Goal: Navigation & Orientation: Find specific page/section

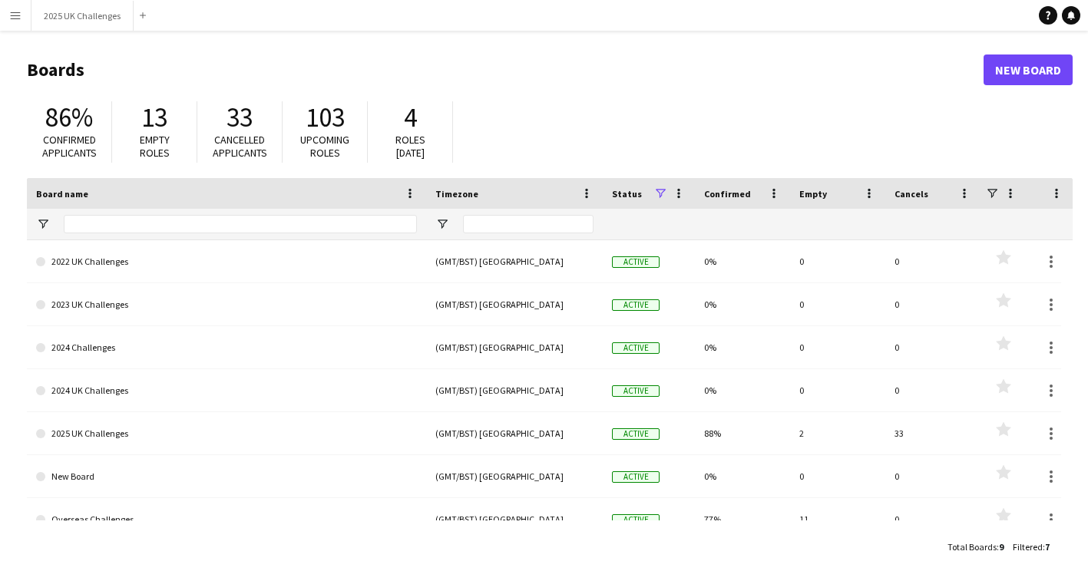
click at [28, 17] on button "Menu" at bounding box center [15, 15] width 31 height 31
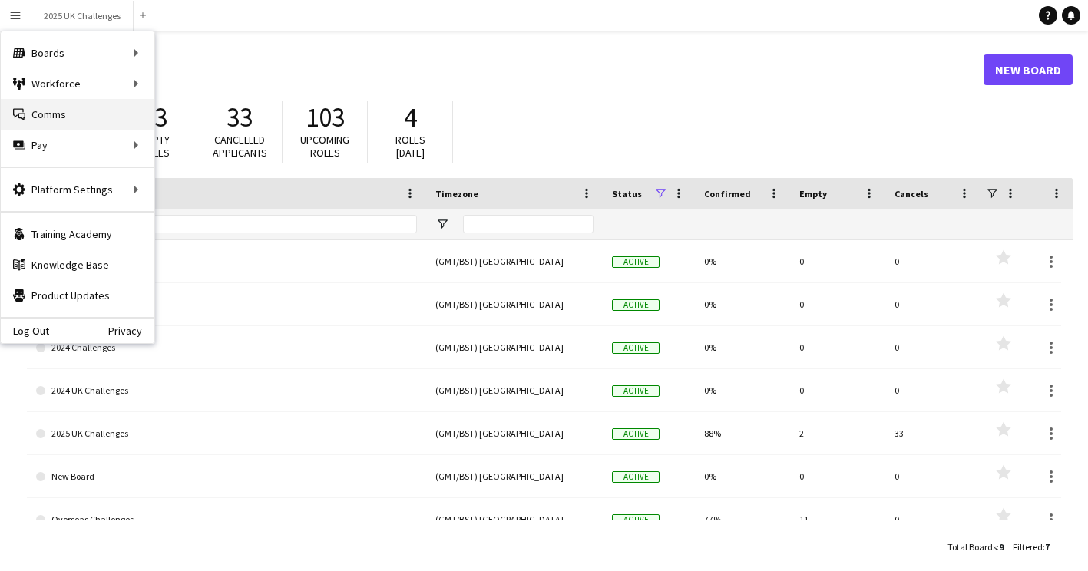
click at [30, 112] on link "Comms Comms" at bounding box center [78, 114] width 154 height 31
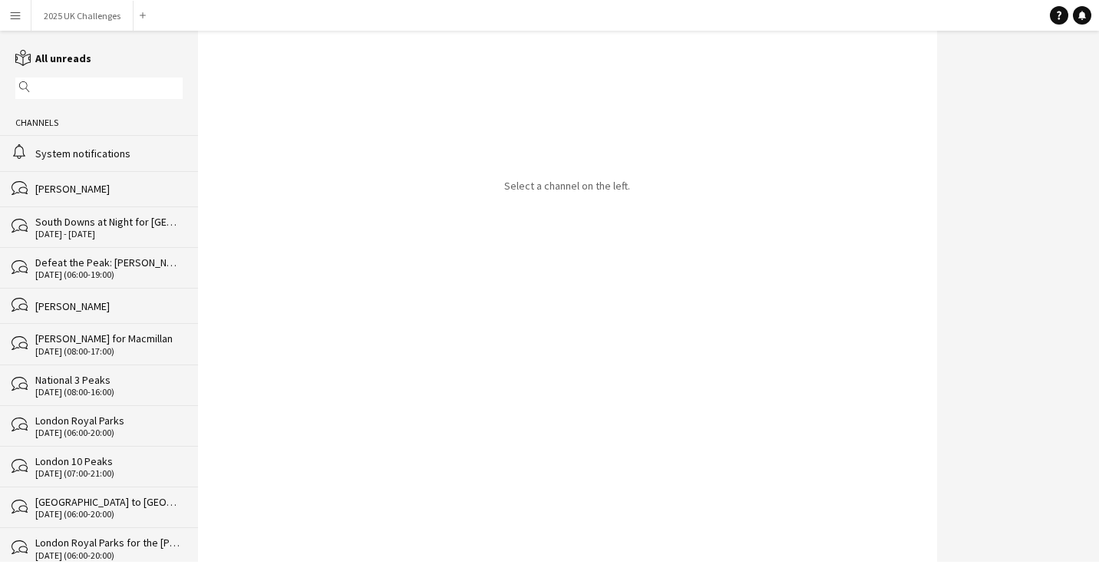
click at [74, 157] on div "System notifications" at bounding box center [108, 154] width 147 height 14
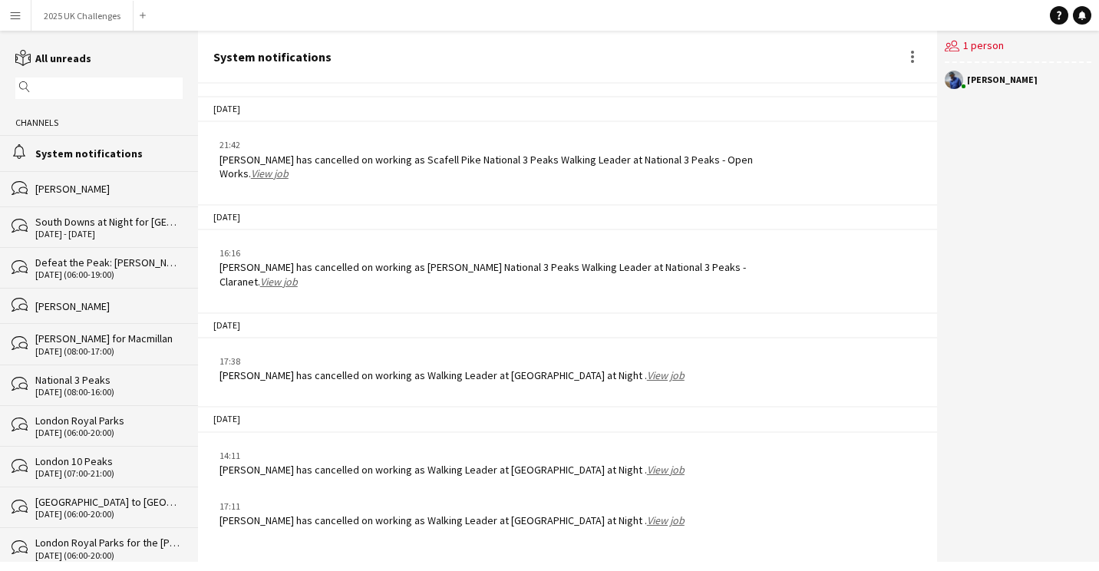
scroll to position [2222, 0]
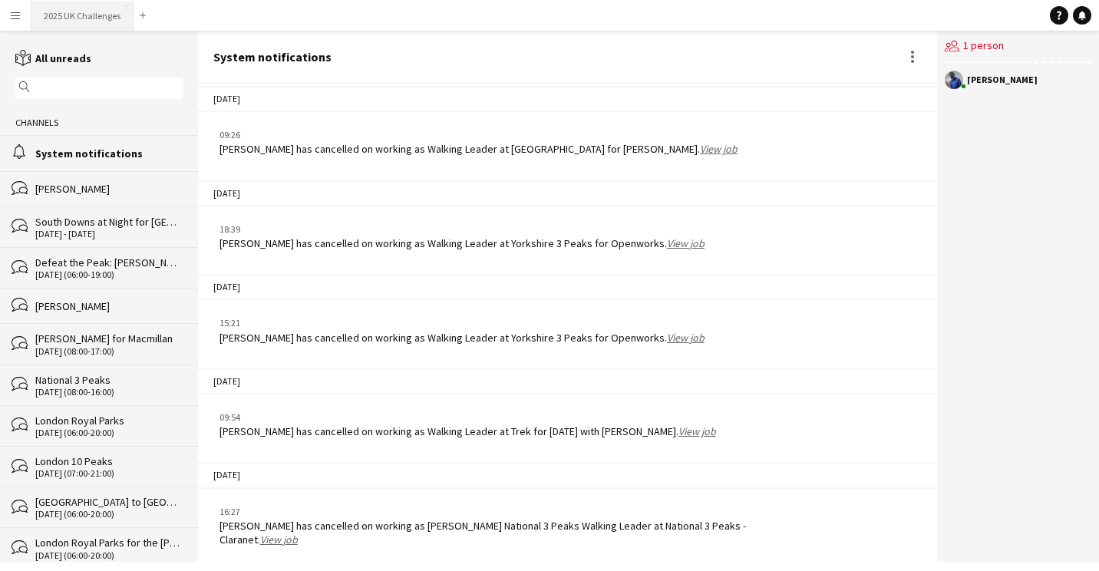
click at [82, 9] on button "2025 UK Challenges Close" at bounding box center [82, 16] width 102 height 30
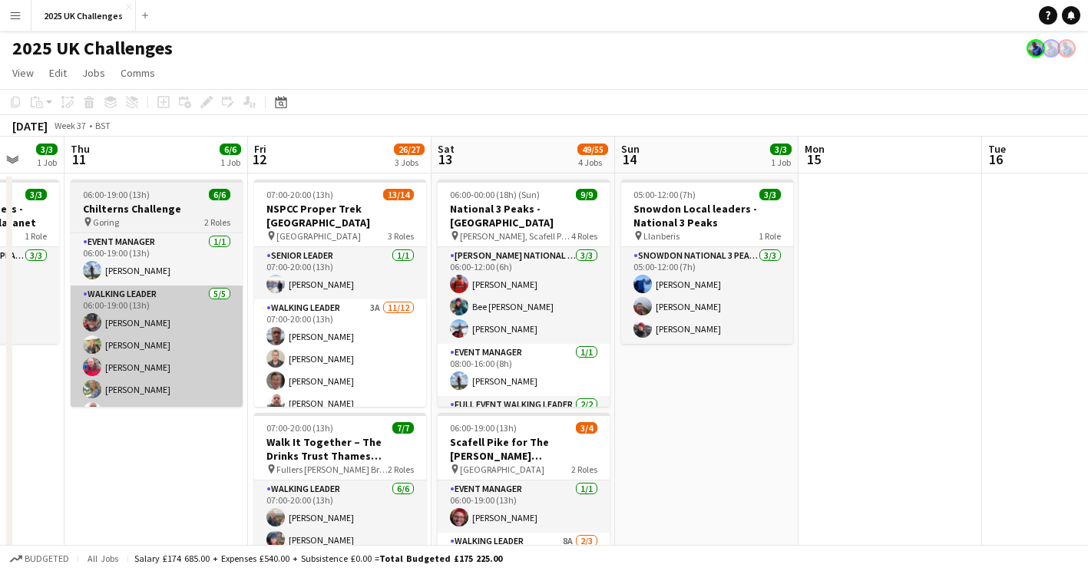
drag, startPoint x: 536, startPoint y: 412, endPoint x: 88, endPoint y: 392, distance: 448.1
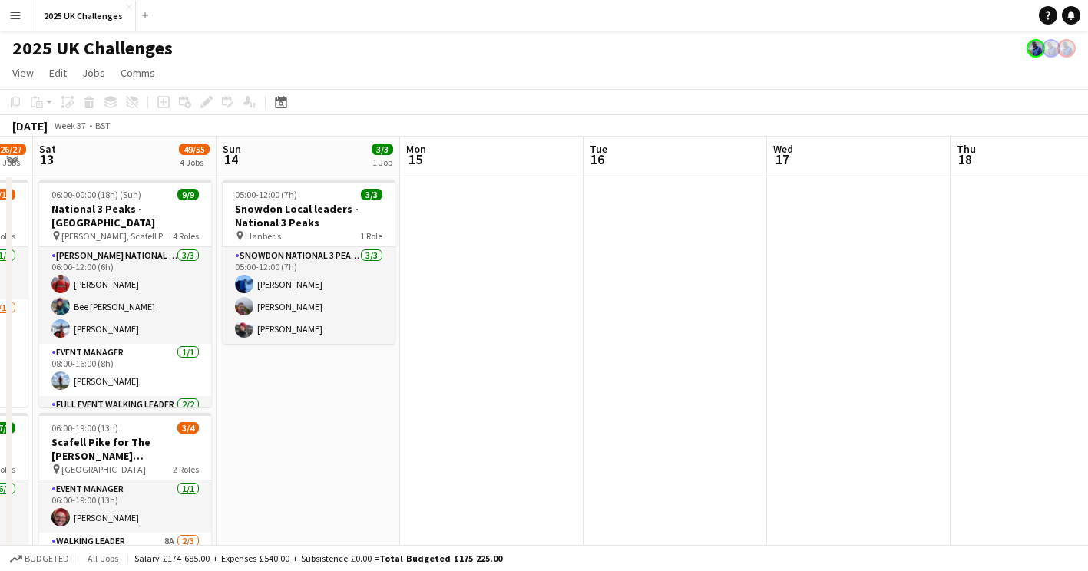
drag, startPoint x: 700, startPoint y: 401, endPoint x: 447, endPoint y: 394, distance: 253.5
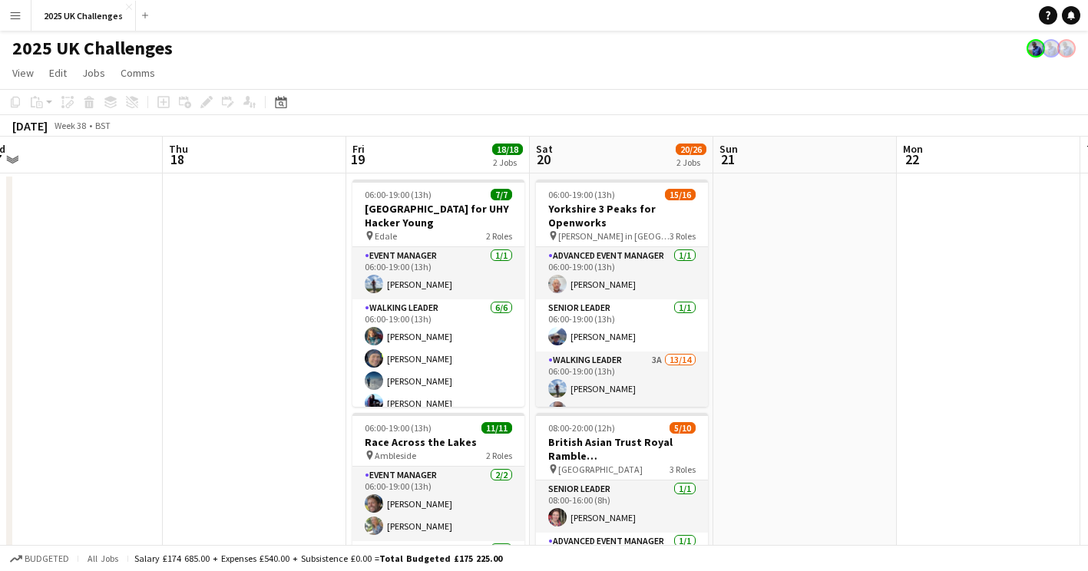
drag, startPoint x: 554, startPoint y: 422, endPoint x: 95, endPoint y: 396, distance: 459.8
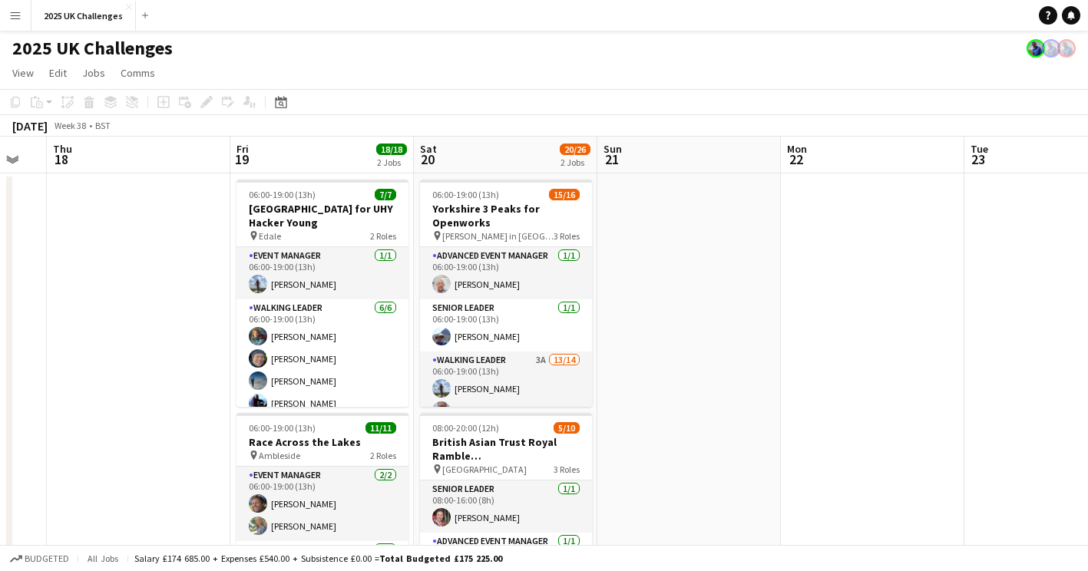
drag, startPoint x: 907, startPoint y: 355, endPoint x: 424, endPoint y: 348, distance: 483.0
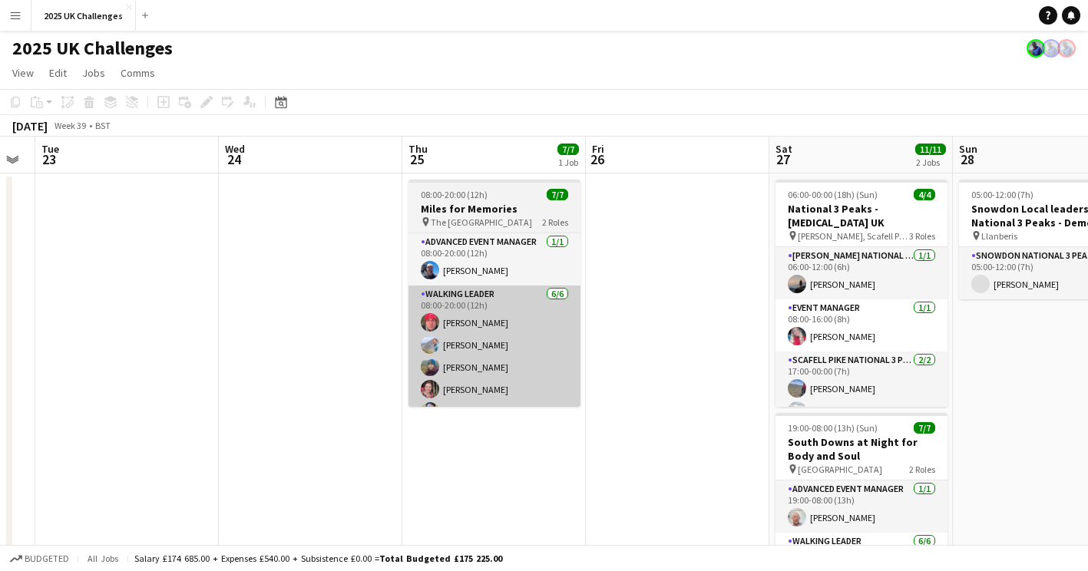
drag, startPoint x: 688, startPoint y: 350, endPoint x: 425, endPoint y: 361, distance: 263.6
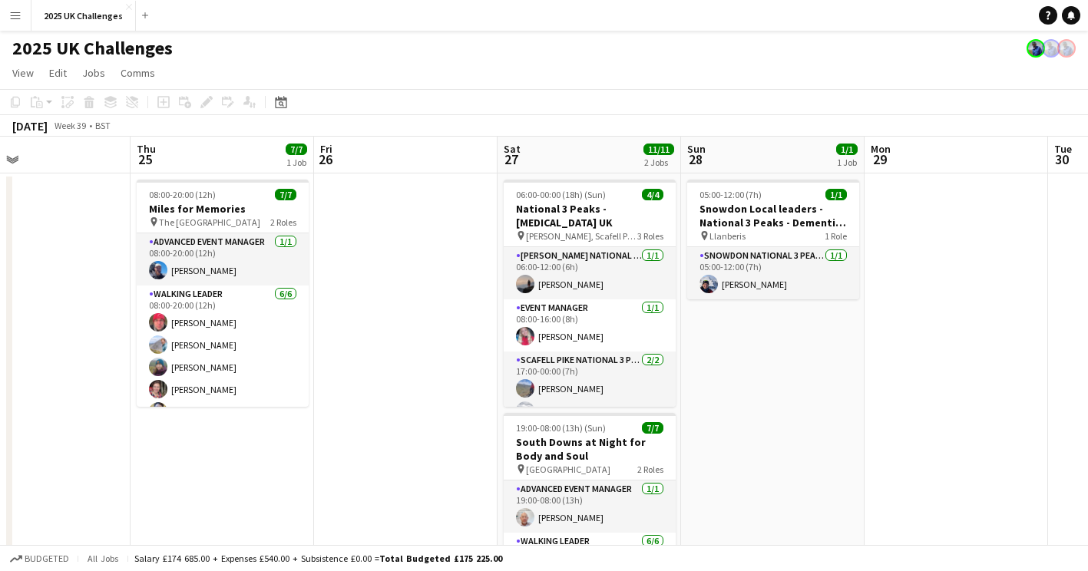
drag, startPoint x: 454, startPoint y: 478, endPoint x: 392, endPoint y: 460, distance: 63.9
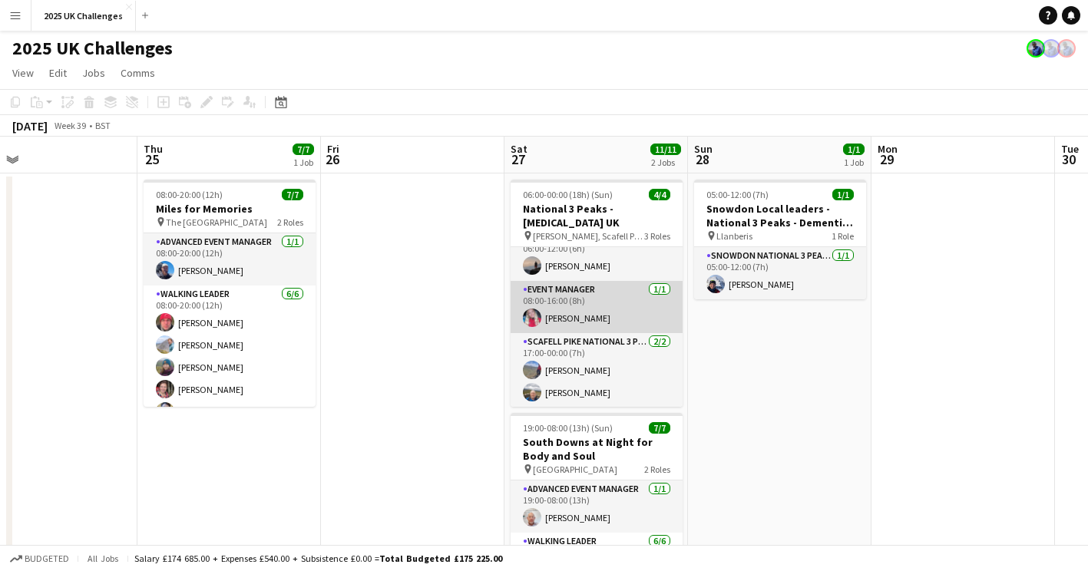
scroll to position [19, 0]
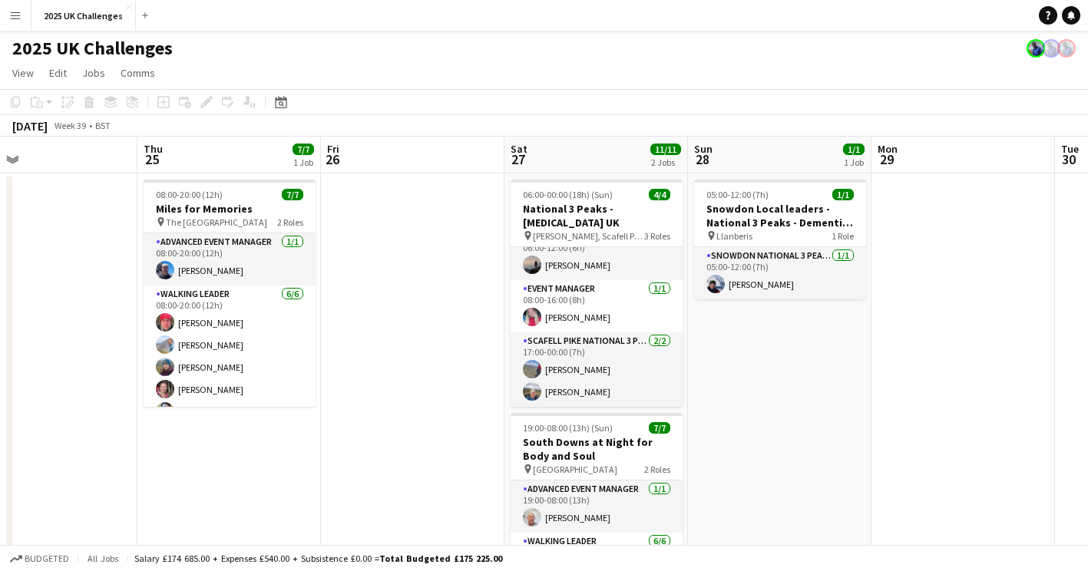
drag, startPoint x: 975, startPoint y: 434, endPoint x: 939, endPoint y: 484, distance: 61.6
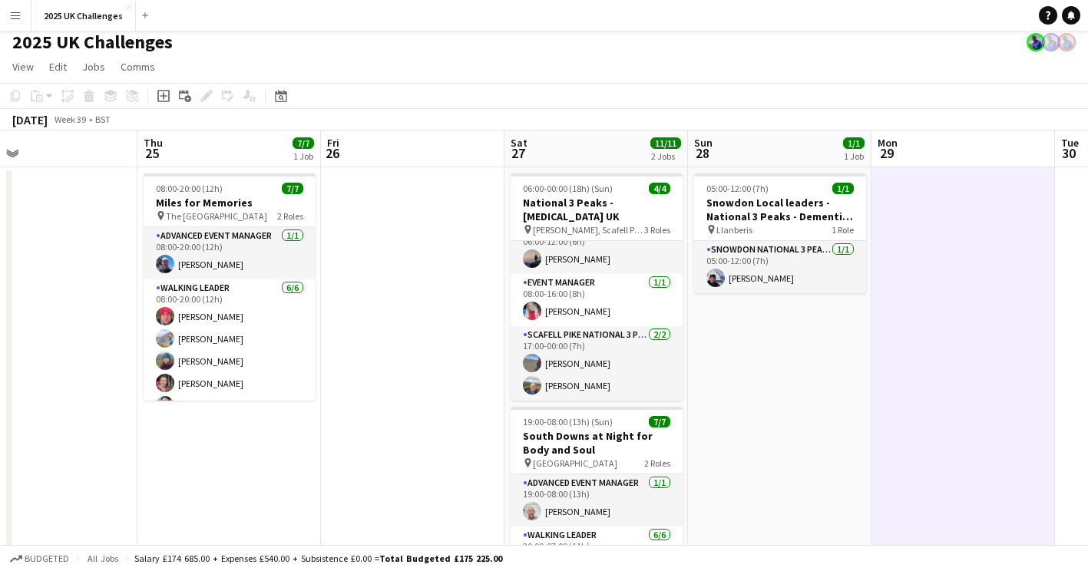
scroll to position [0, 0]
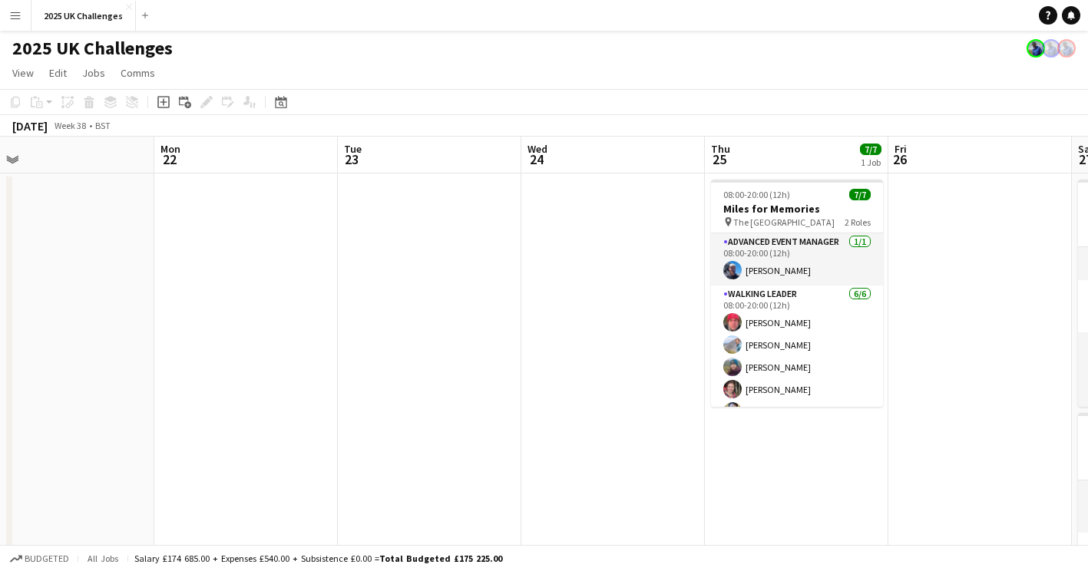
drag, startPoint x: 409, startPoint y: 250, endPoint x: 632, endPoint y: 239, distance: 222.9
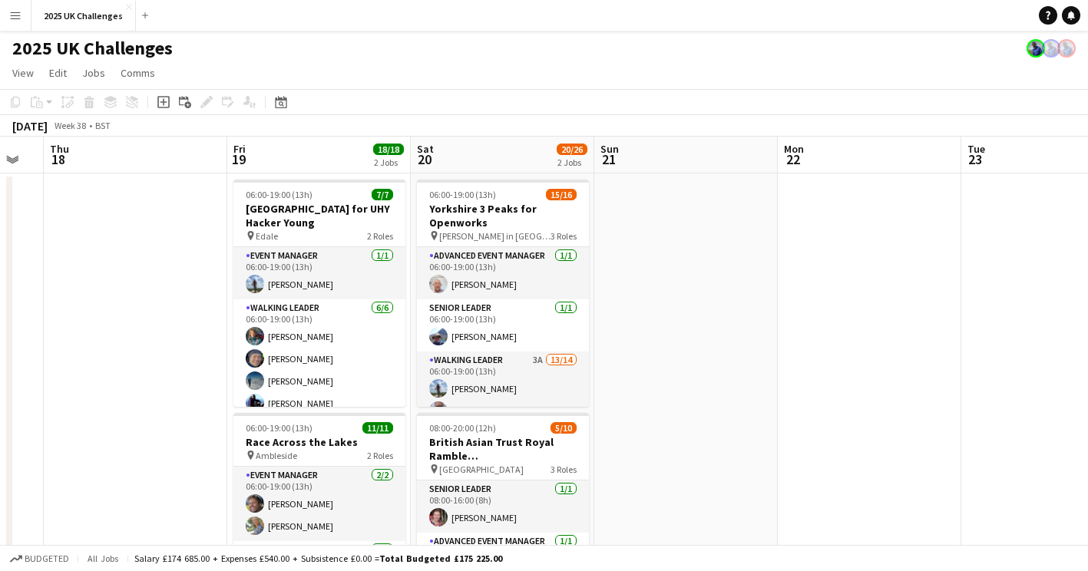
drag, startPoint x: 483, startPoint y: 269, endPoint x: 585, endPoint y: 279, distance: 102.5
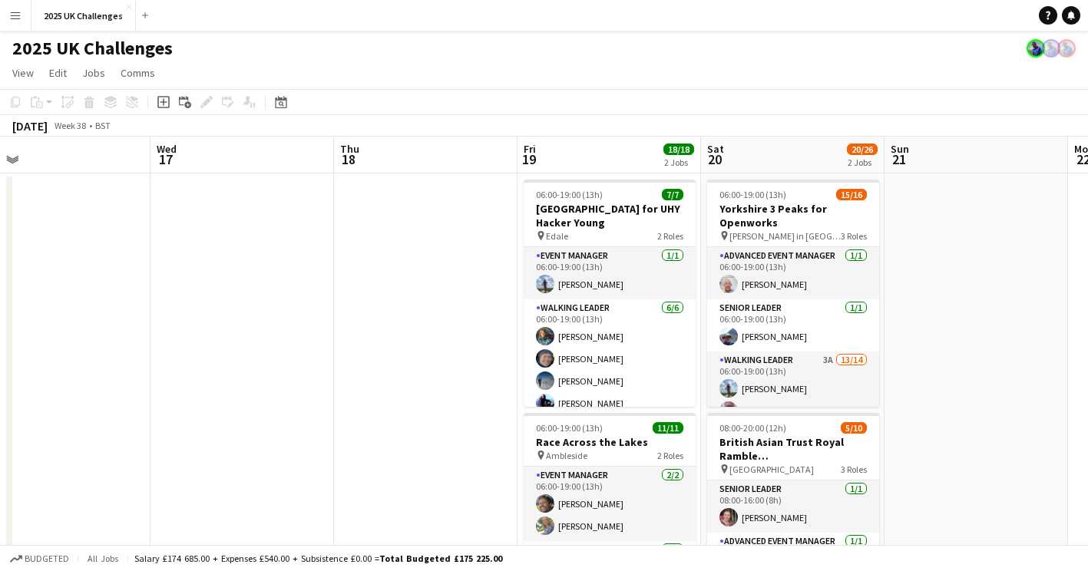
drag, startPoint x: 570, startPoint y: 283, endPoint x: 312, endPoint y: 289, distance: 258.0
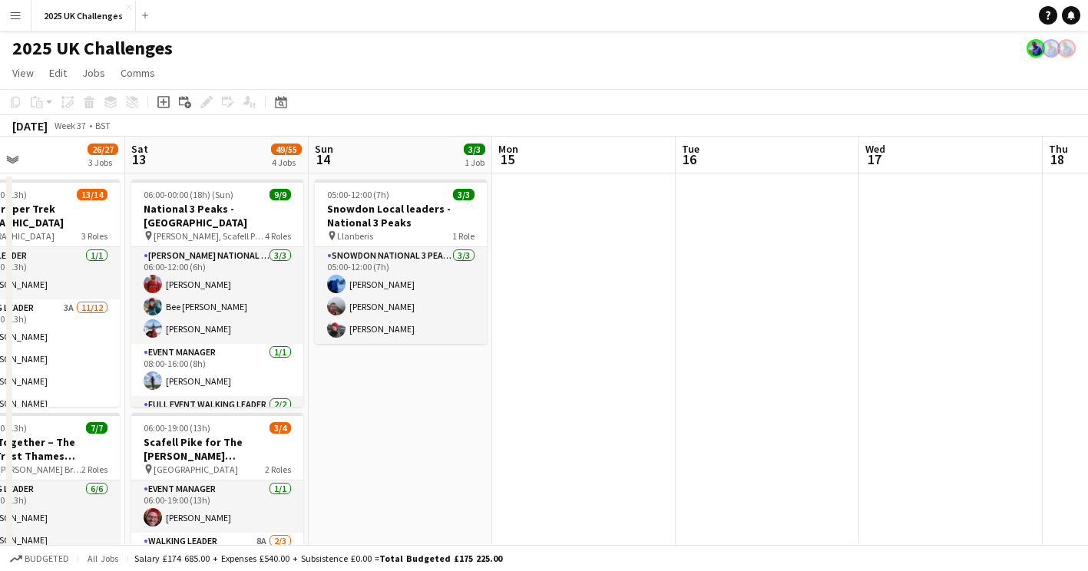
drag, startPoint x: 369, startPoint y: 285, endPoint x: 485, endPoint y: 294, distance: 117.1
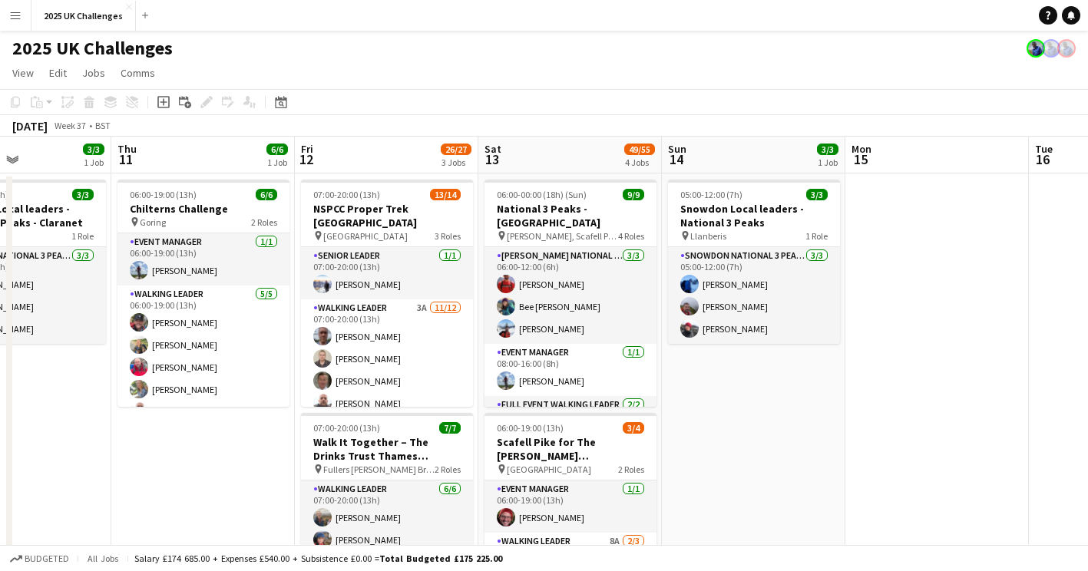
drag, startPoint x: 555, startPoint y: 295, endPoint x: 837, endPoint y: 288, distance: 281.9
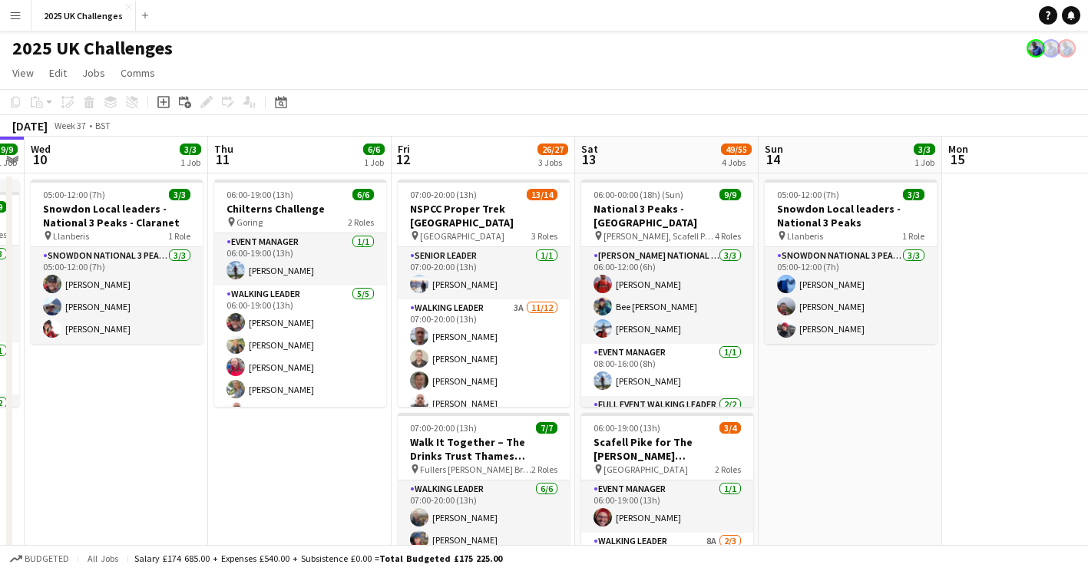
drag, startPoint x: 742, startPoint y: 408, endPoint x: 808, endPoint y: 407, distance: 66.0
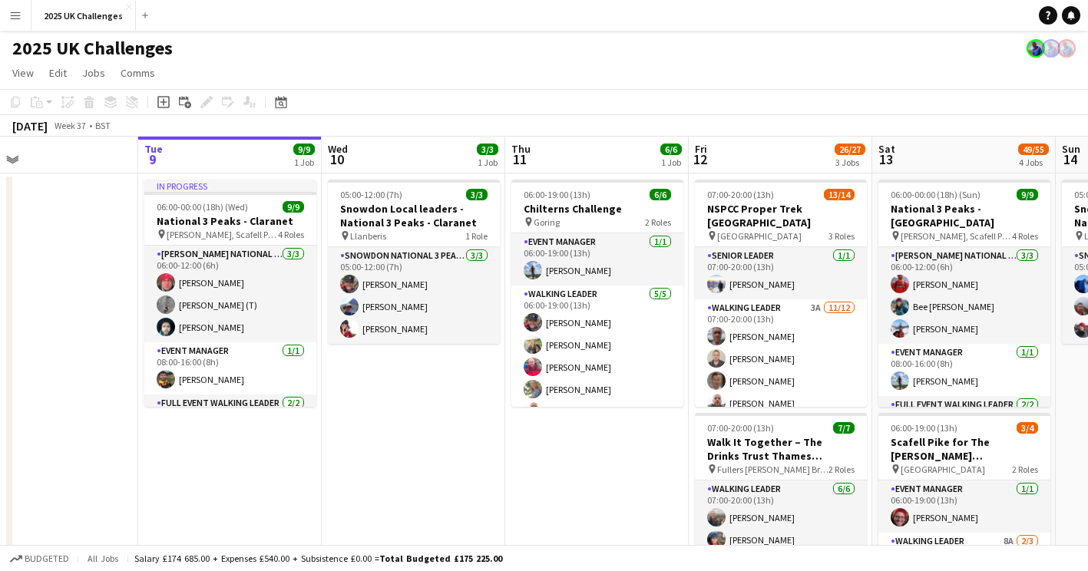
scroll to position [0, 369]
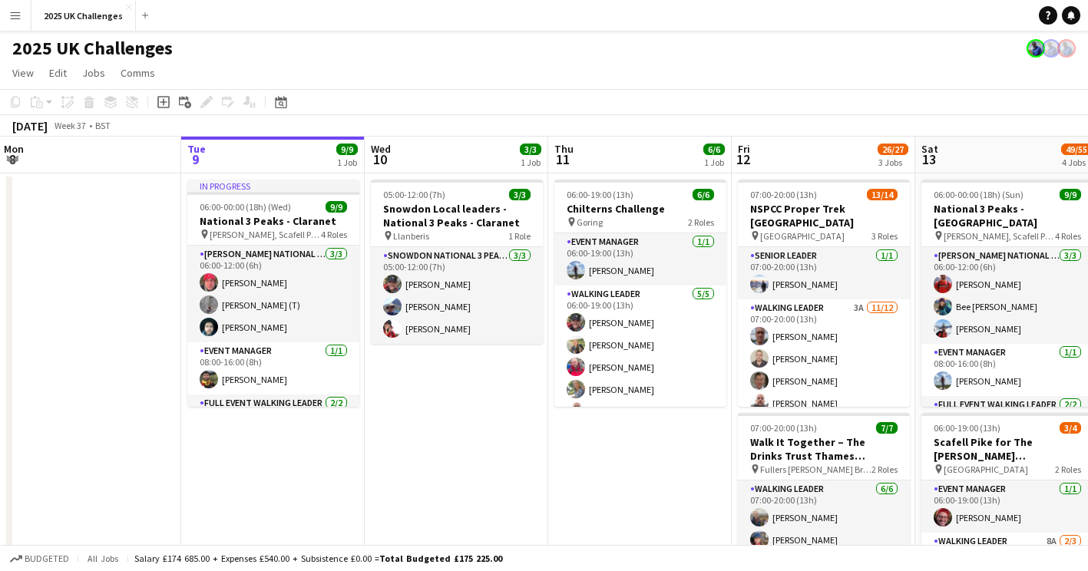
drag, startPoint x: 222, startPoint y: 452, endPoint x: 562, endPoint y: 454, distance: 340.1
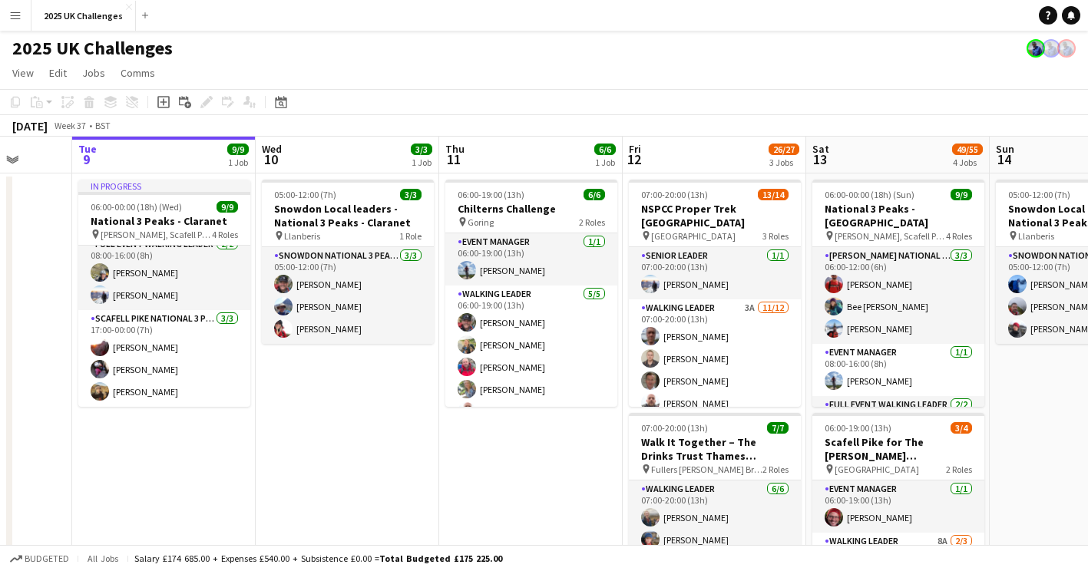
scroll to position [0, 478]
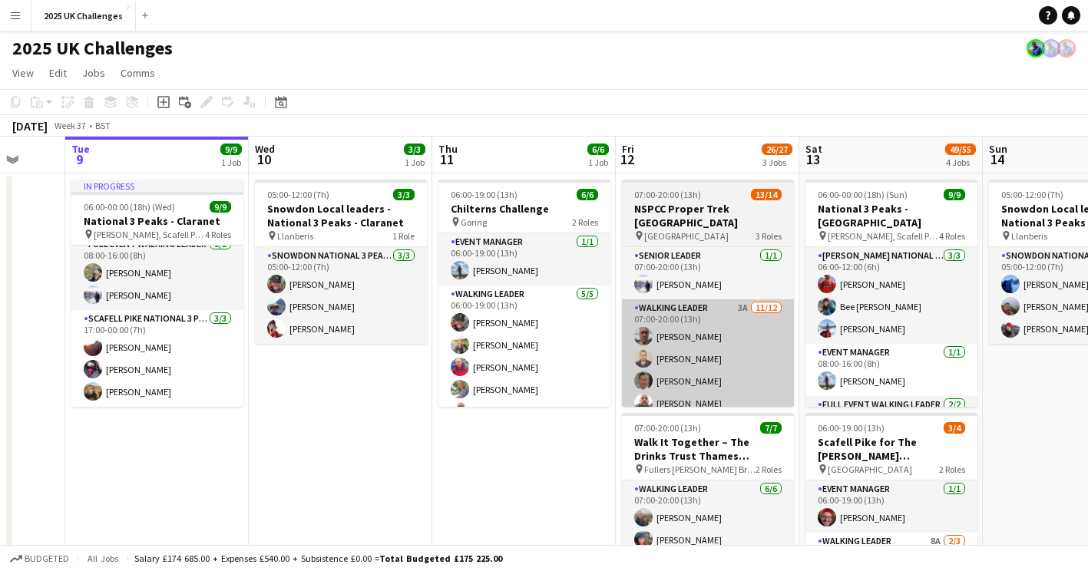
drag, startPoint x: 429, startPoint y: 460, endPoint x: 653, endPoint y: 382, distance: 237.5
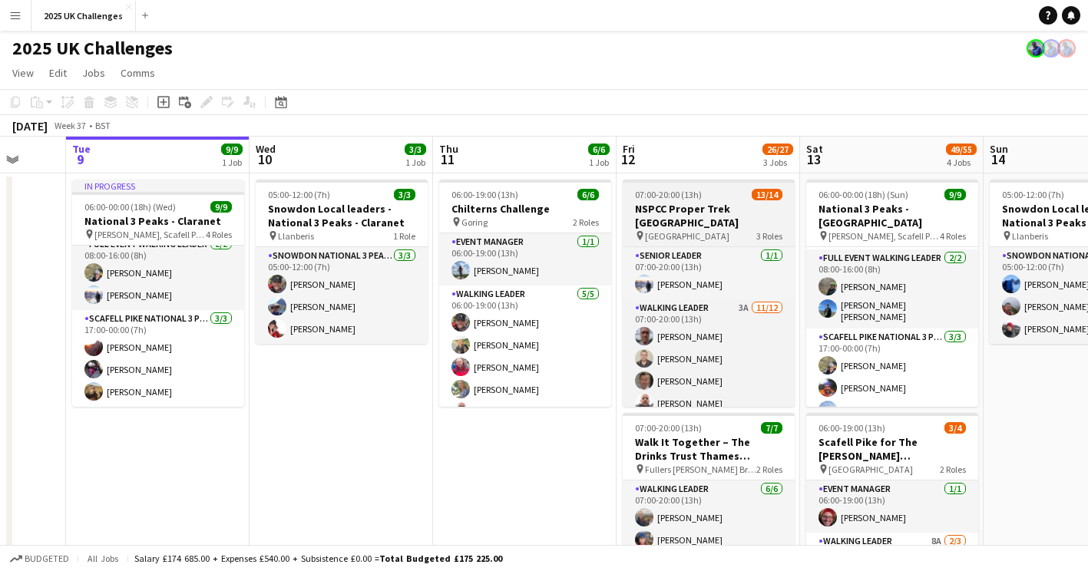
scroll to position [70, 0]
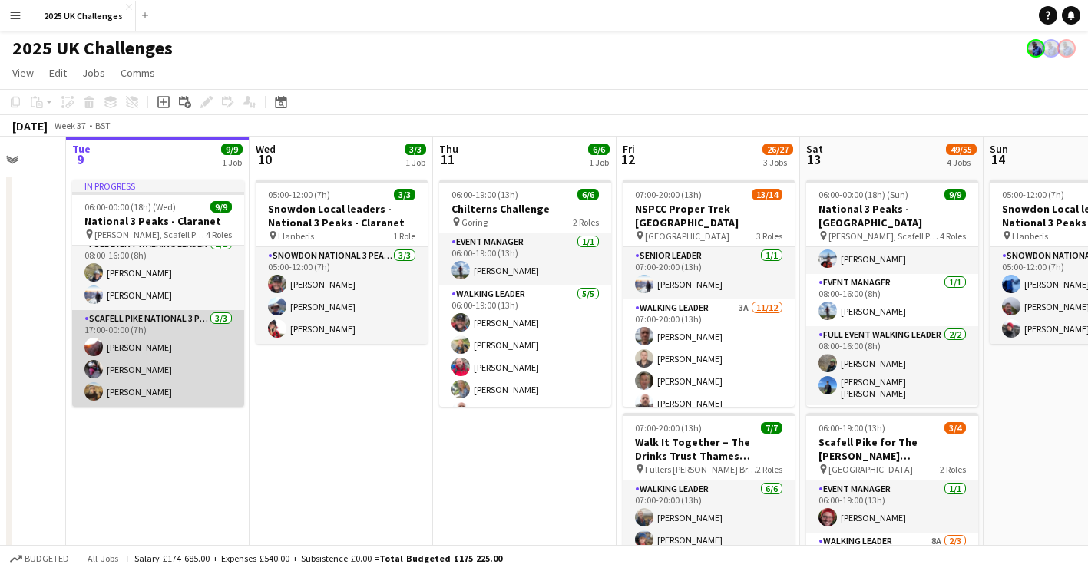
click at [150, 372] on app-card-role "Scafell Pike National 3 Peaks Walking Leader [DATE] 17:00-00:00 (7h) [PERSON_NA…" at bounding box center [158, 358] width 172 height 97
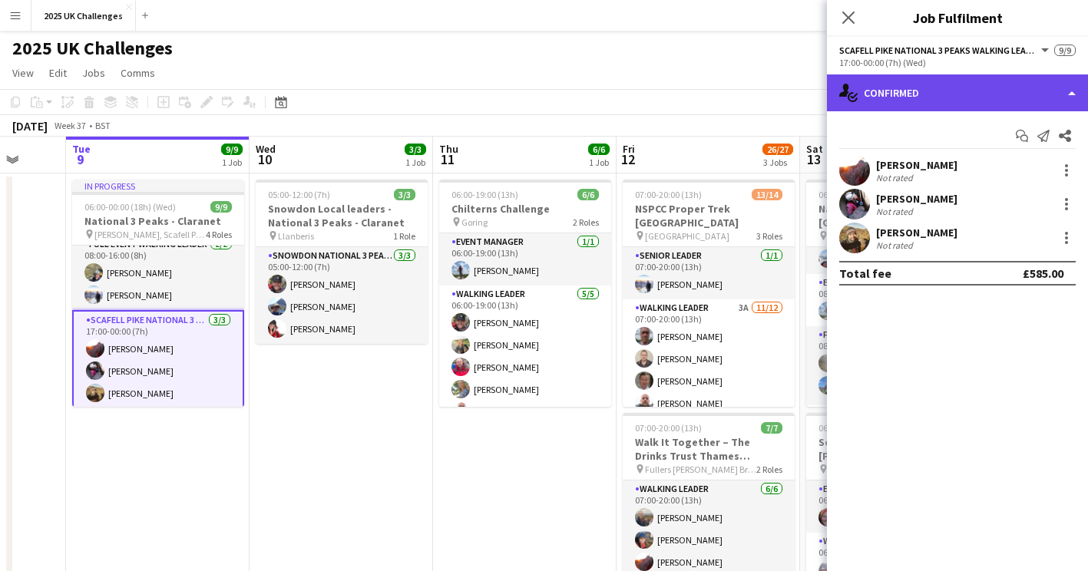
click at [983, 88] on div "single-neutral-actions-check-2 Confirmed" at bounding box center [957, 92] width 261 height 37
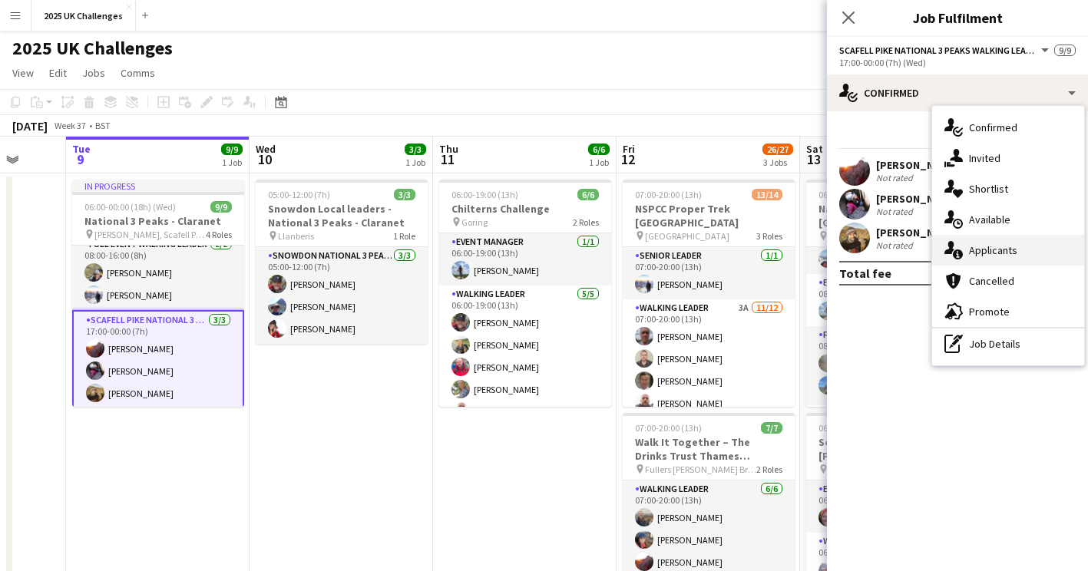
click at [1006, 243] on div "single-neutral-actions-information Applicants" at bounding box center [1008, 250] width 152 height 31
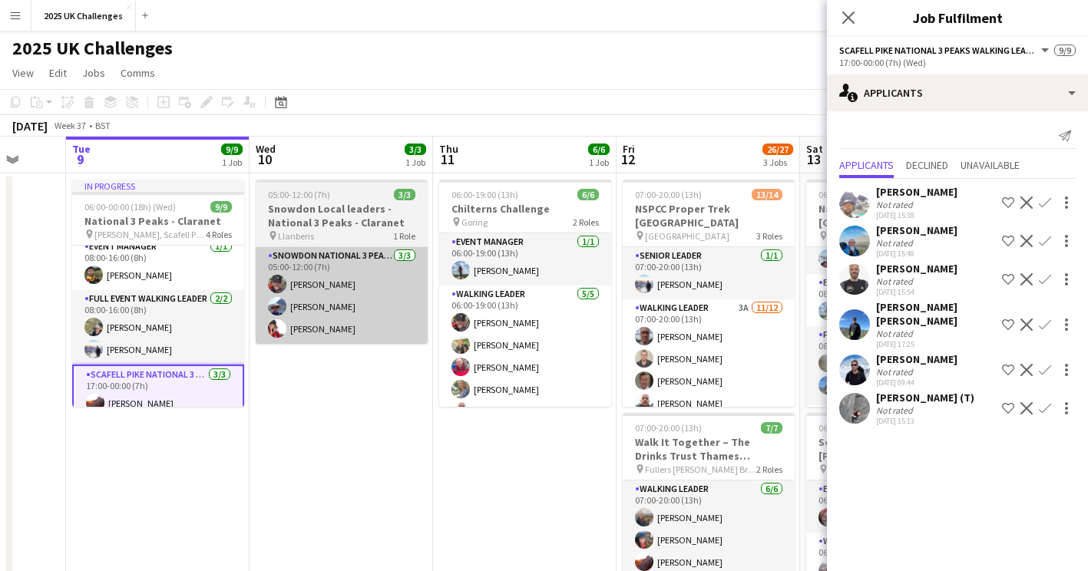
scroll to position [82, 0]
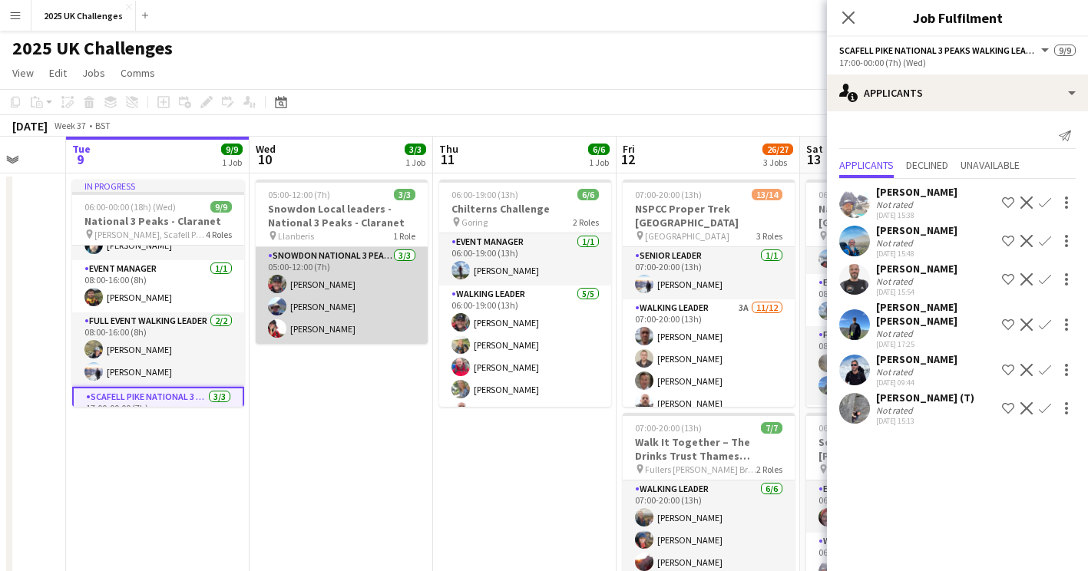
click at [336, 329] on app-card-role "Snowdon National 3 Peaks Walking Leader [DATE] 05:00-12:00 (7h) [PERSON_NAME] […" at bounding box center [342, 295] width 172 height 97
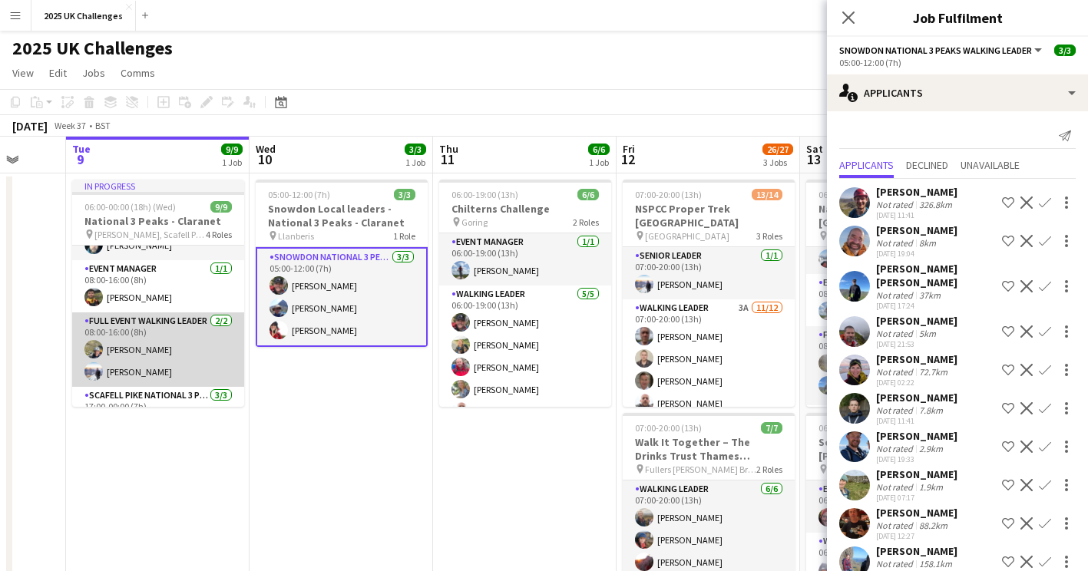
click at [174, 352] on app-card-role "Full Event Walking Leader [DATE] 08:00-16:00 (8h) [PERSON_NAME] [PERSON_NAME]" at bounding box center [158, 349] width 172 height 74
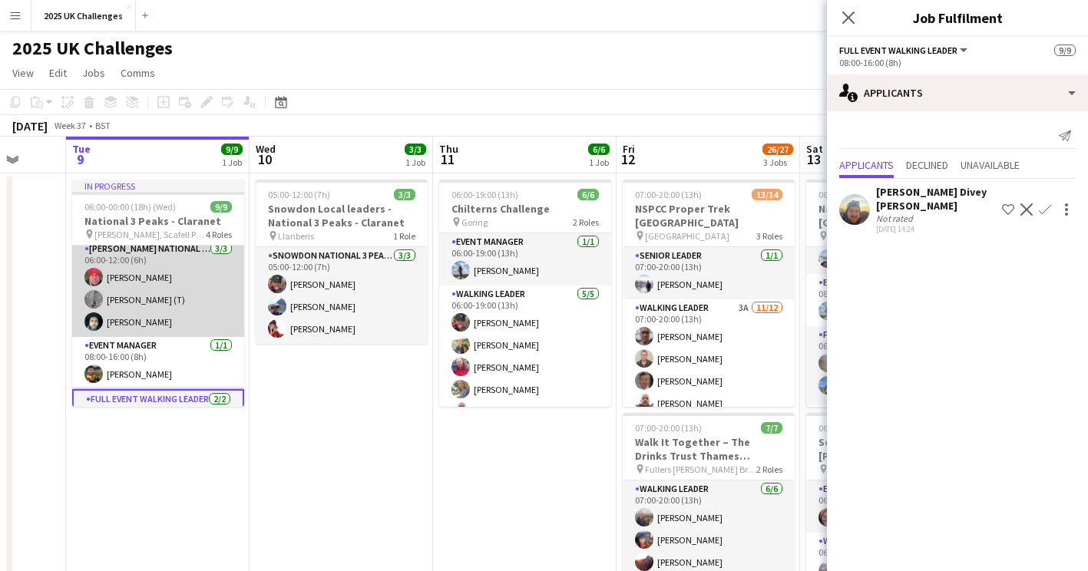
click at [169, 299] on app-card-role "[PERSON_NAME] National 3 Peaks Walking Leader [DATE] 06:00-12:00 (6h) [PERSON_N…" at bounding box center [158, 288] width 172 height 97
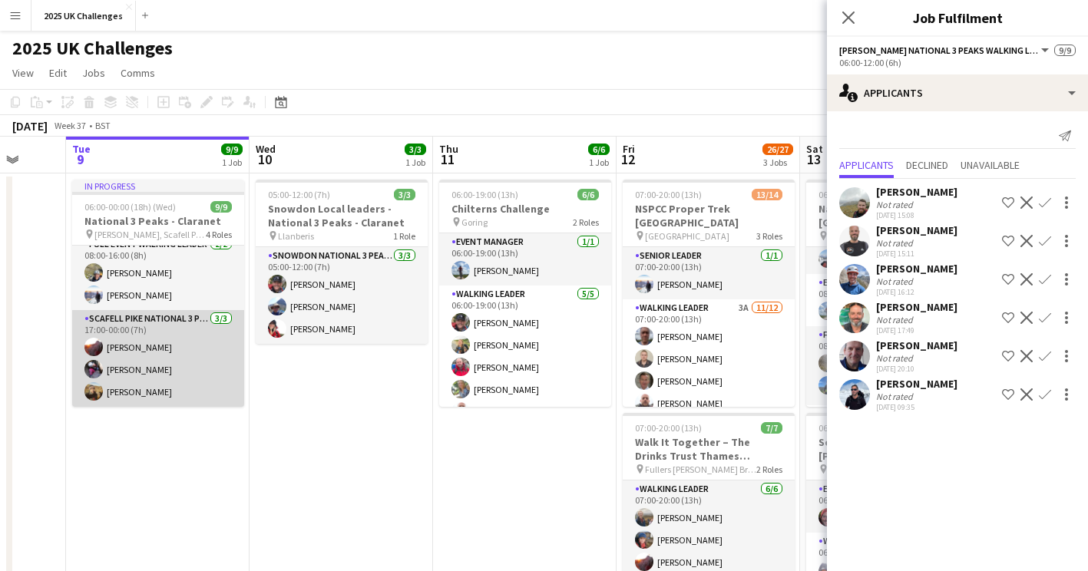
click at [171, 363] on app-card-role "Scafell Pike National 3 Peaks Walking Leader [DATE] 17:00-00:00 (7h) [PERSON_NA…" at bounding box center [158, 358] width 172 height 97
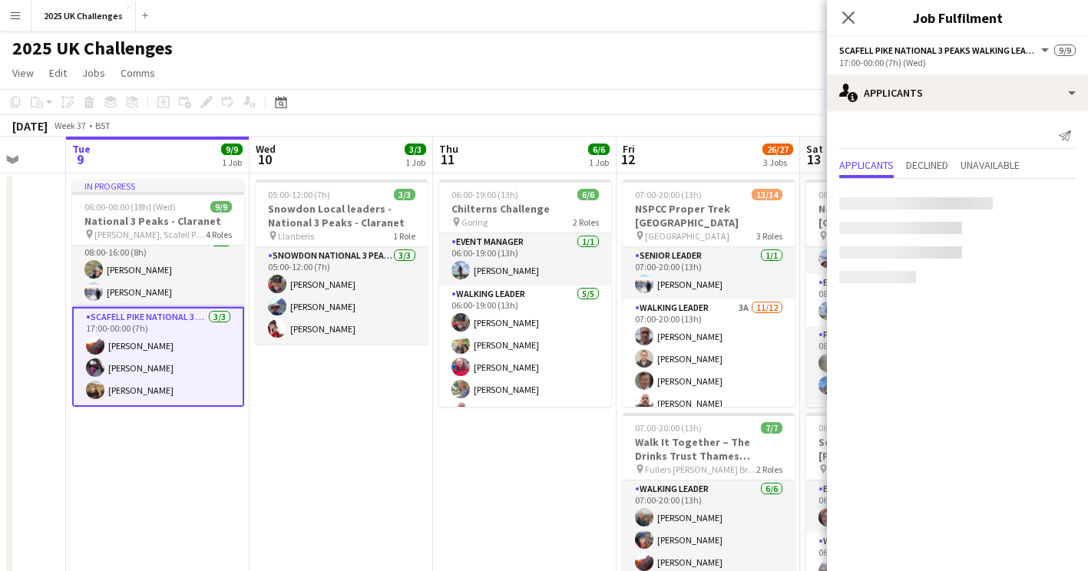
scroll to position [159, 0]
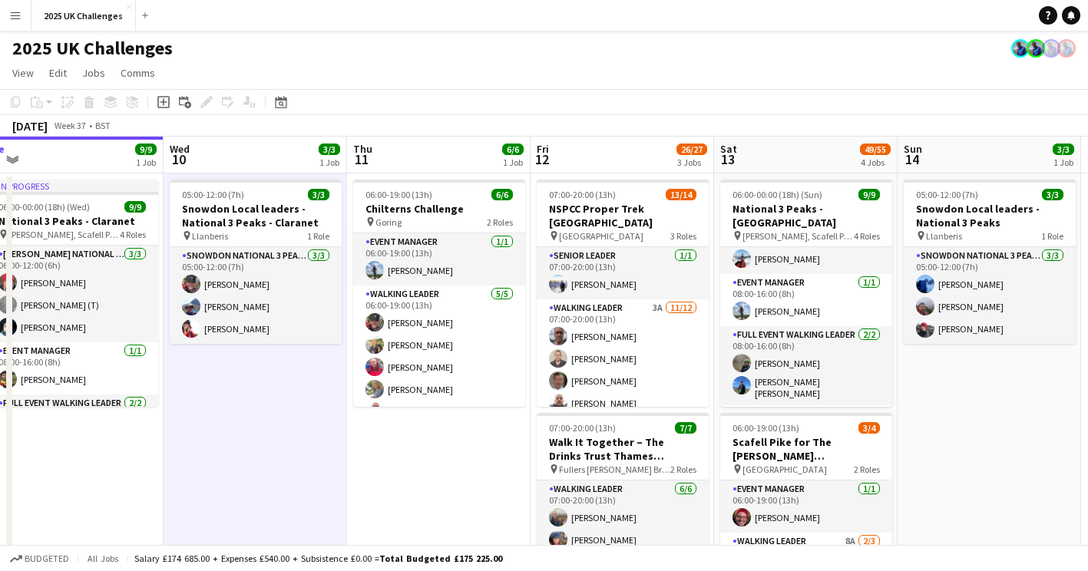
scroll to position [0, 408]
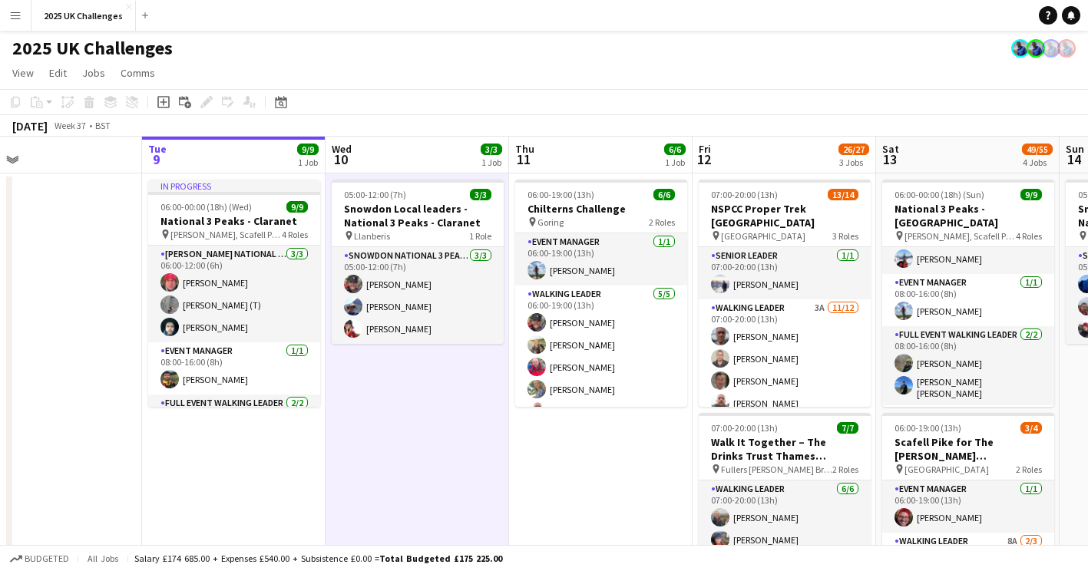
drag, startPoint x: 395, startPoint y: 498, endPoint x: 484, endPoint y: 508, distance: 89.6
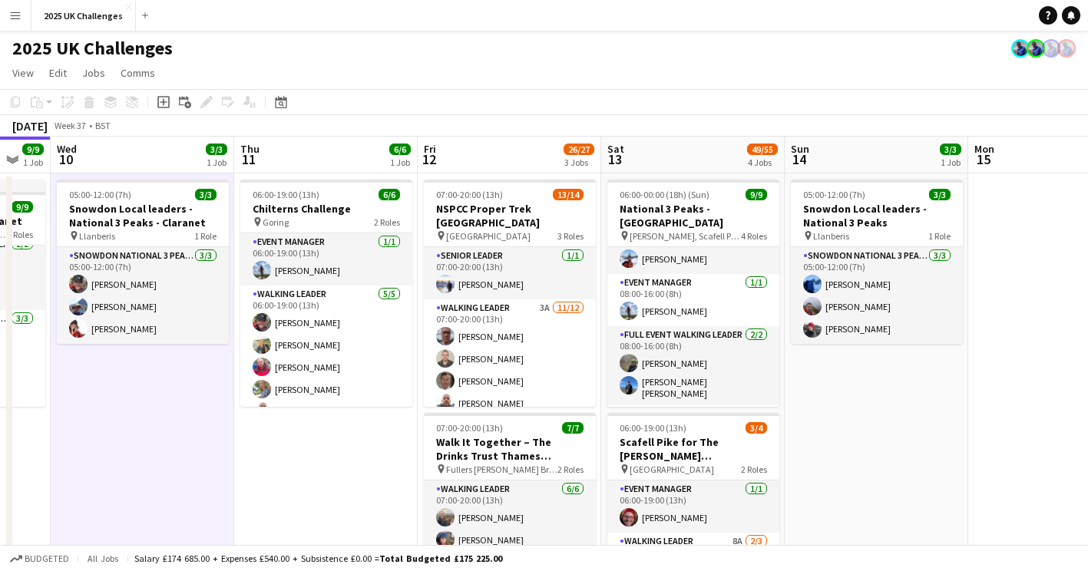
scroll to position [0, 512]
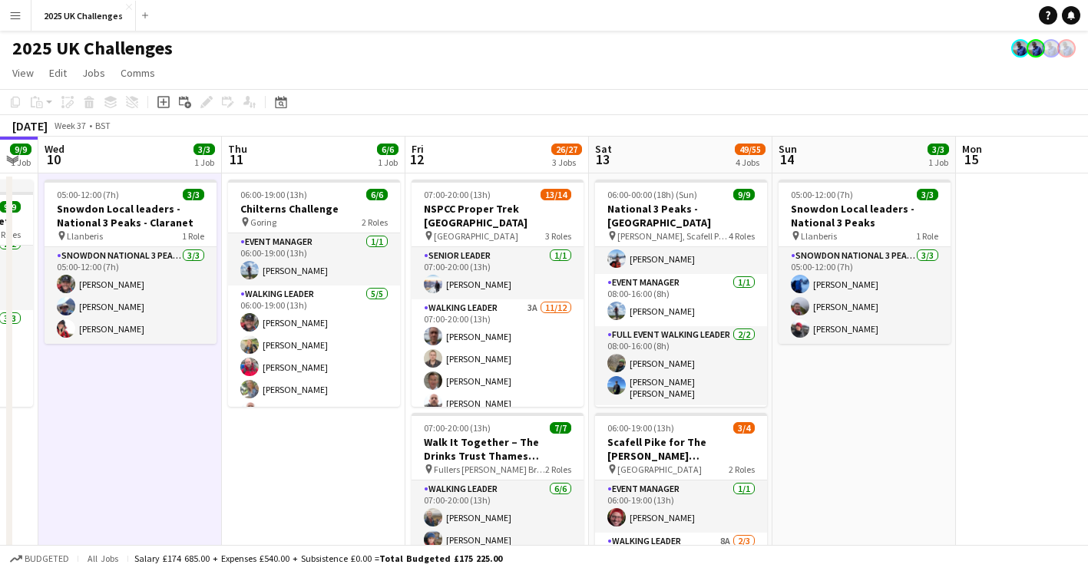
drag, startPoint x: 418, startPoint y: 458, endPoint x: 212, endPoint y: 408, distance: 211.7
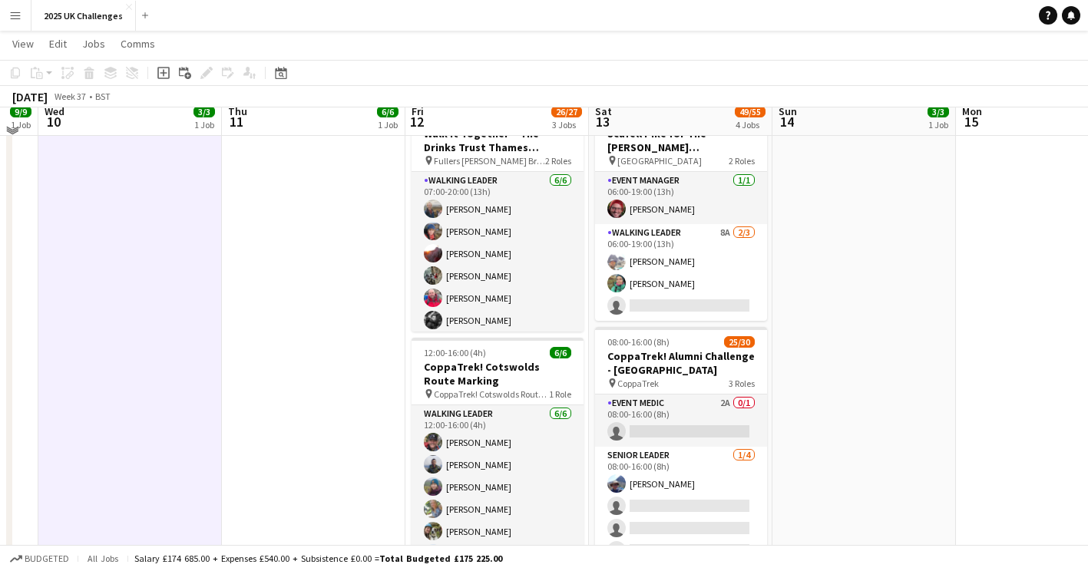
scroll to position [0, 0]
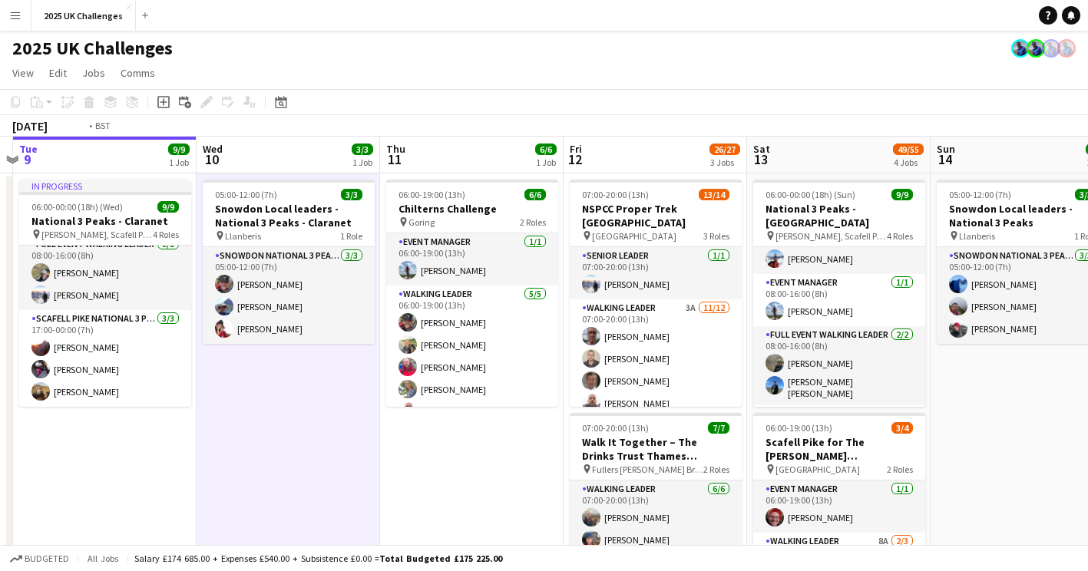
drag, startPoint x: 173, startPoint y: 443, endPoint x: 646, endPoint y: 454, distance: 473.8
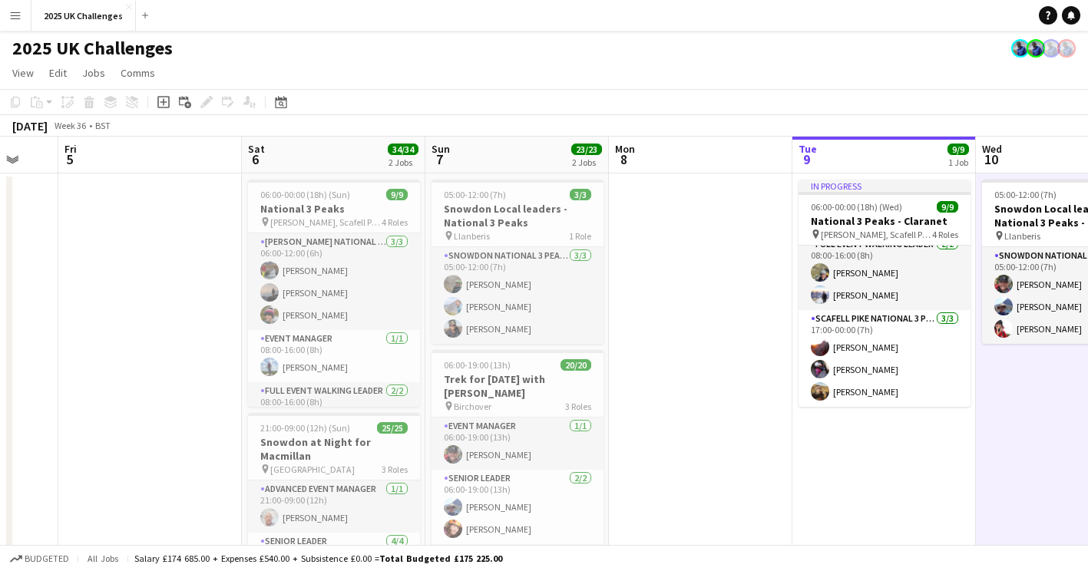
drag, startPoint x: 690, startPoint y: 471, endPoint x: 610, endPoint y: 465, distance: 80.1
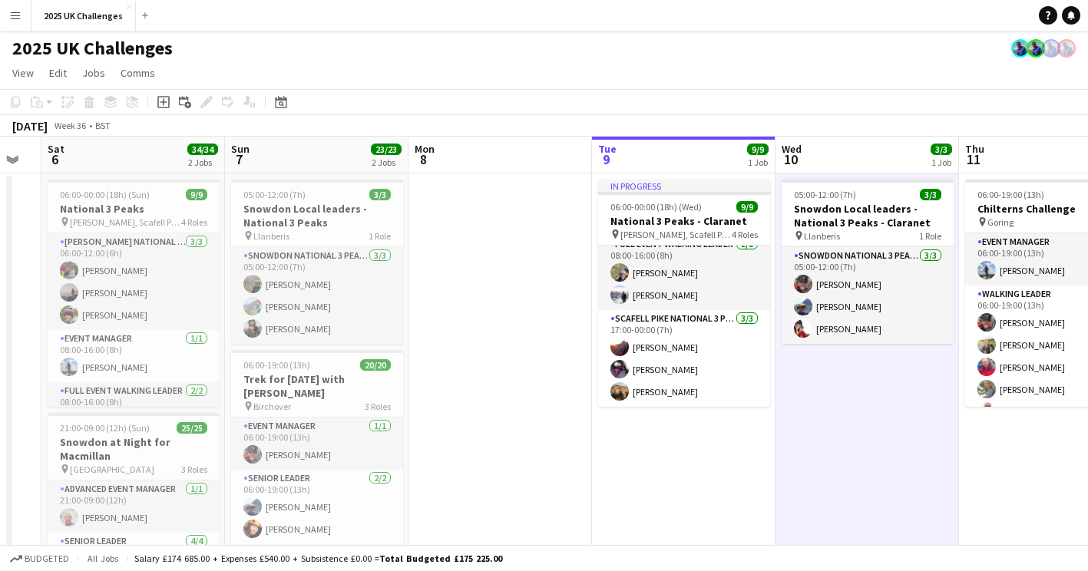
scroll to position [0, 524]
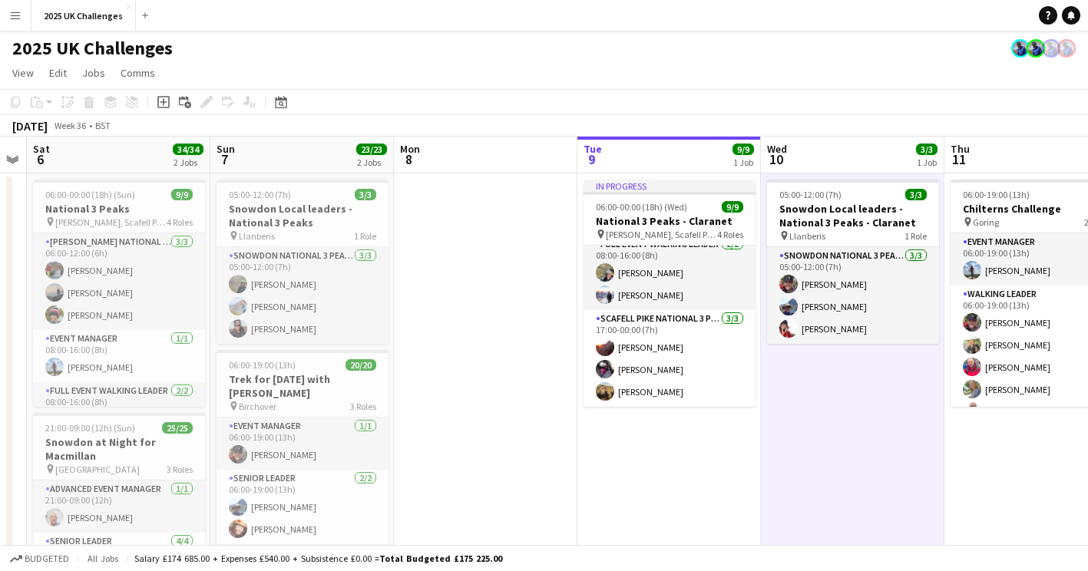
drag, startPoint x: 796, startPoint y: 484, endPoint x: 514, endPoint y: 489, distance: 282.6
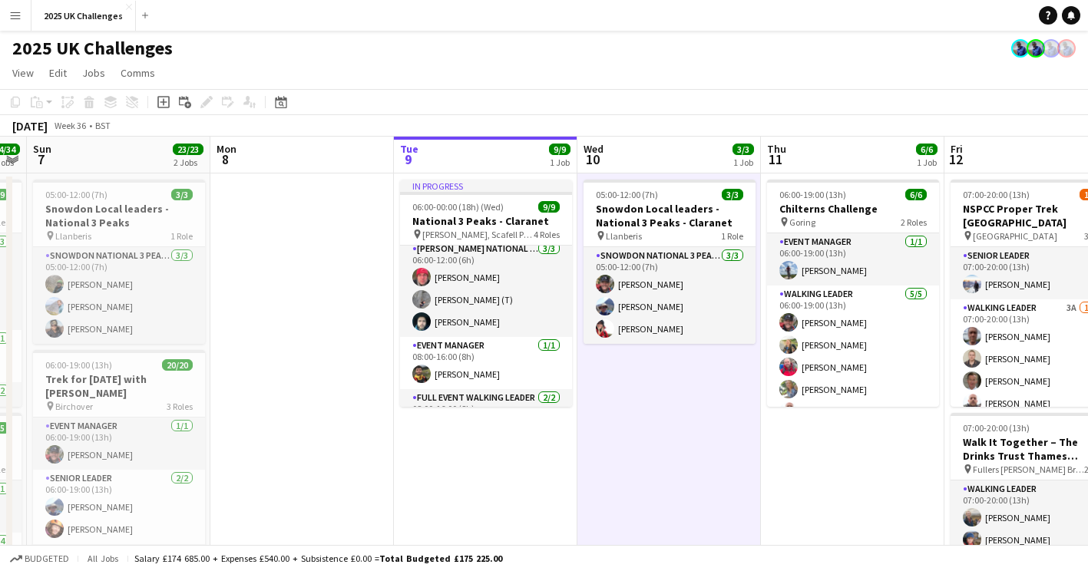
scroll to position [159, 0]
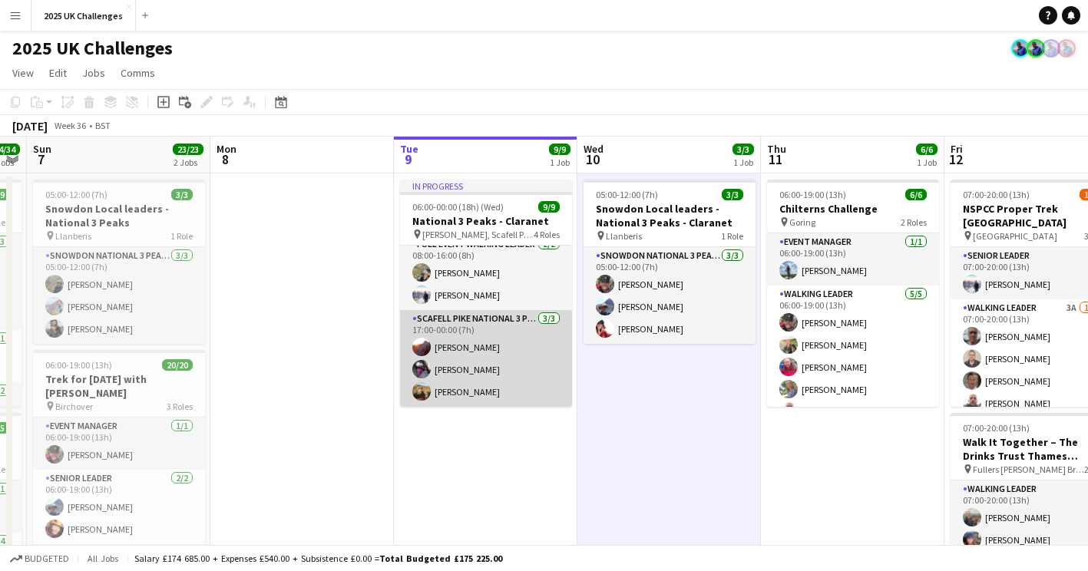
click at [480, 357] on app-card-role "Scafell Pike National 3 Peaks Walking Leader [DATE] 17:00-00:00 (7h) [PERSON_NA…" at bounding box center [486, 358] width 172 height 97
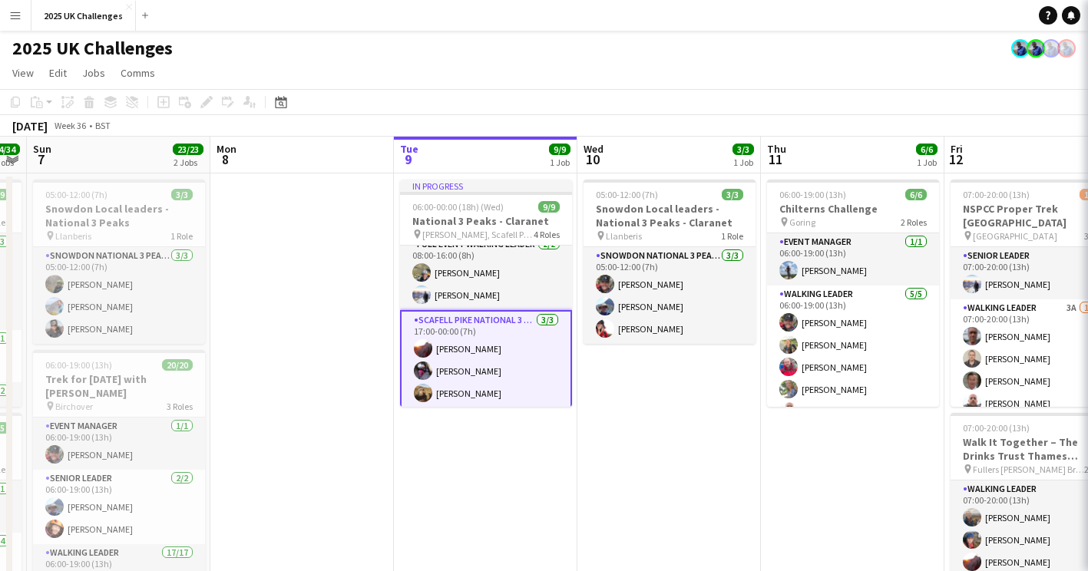
scroll to position [0, 523]
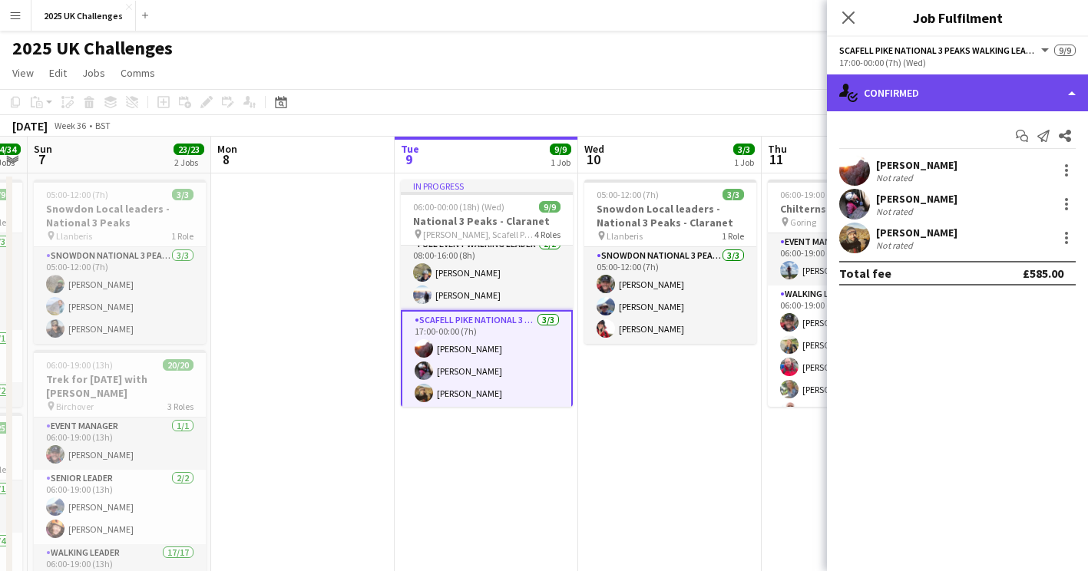
click at [950, 96] on div "single-neutral-actions-check-2 Confirmed" at bounding box center [957, 92] width 261 height 37
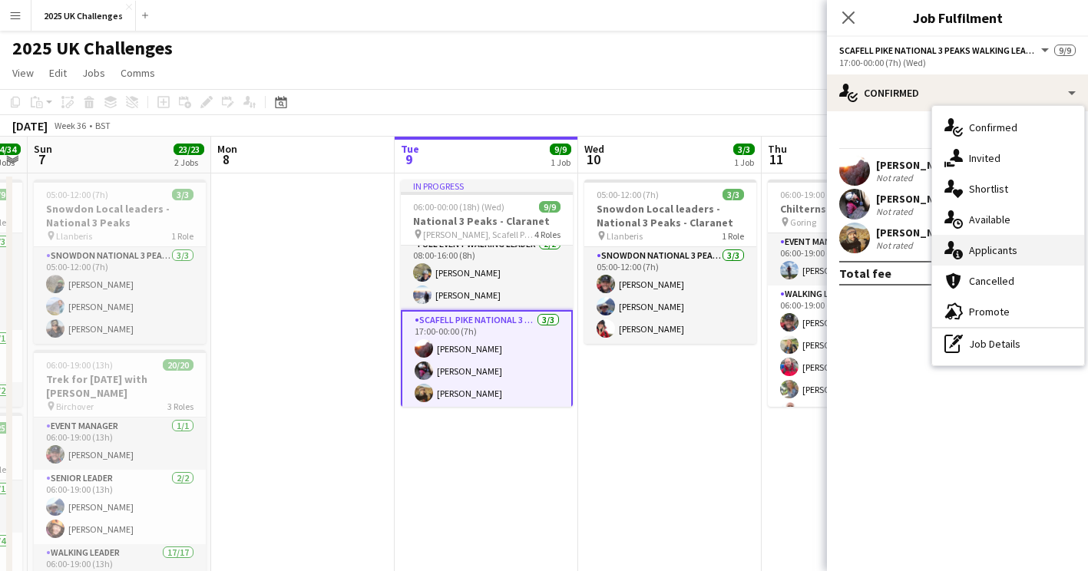
click at [1003, 246] on span "Applicants" at bounding box center [993, 250] width 48 height 14
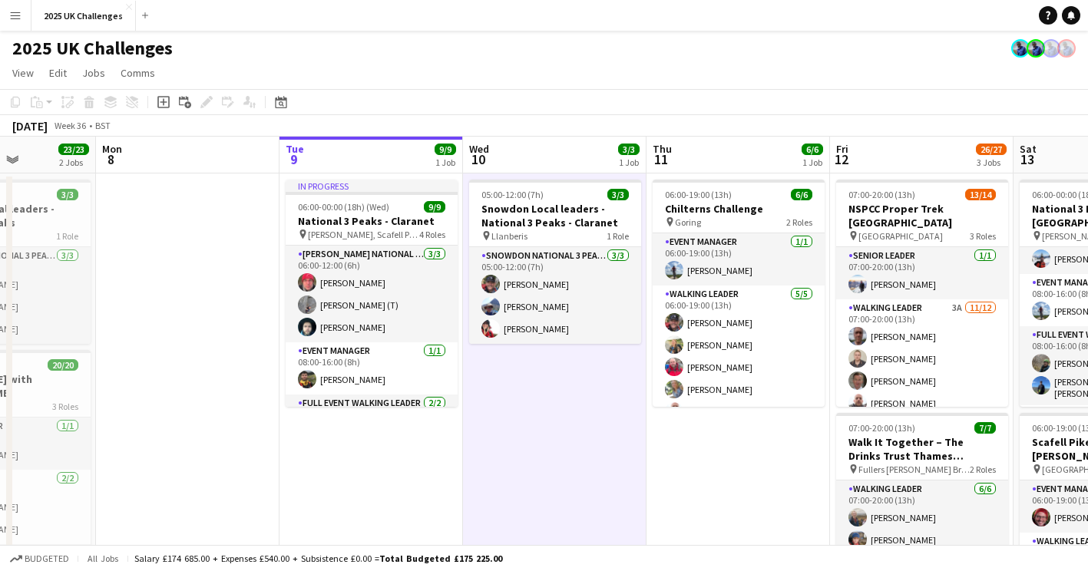
scroll to position [0, 461]
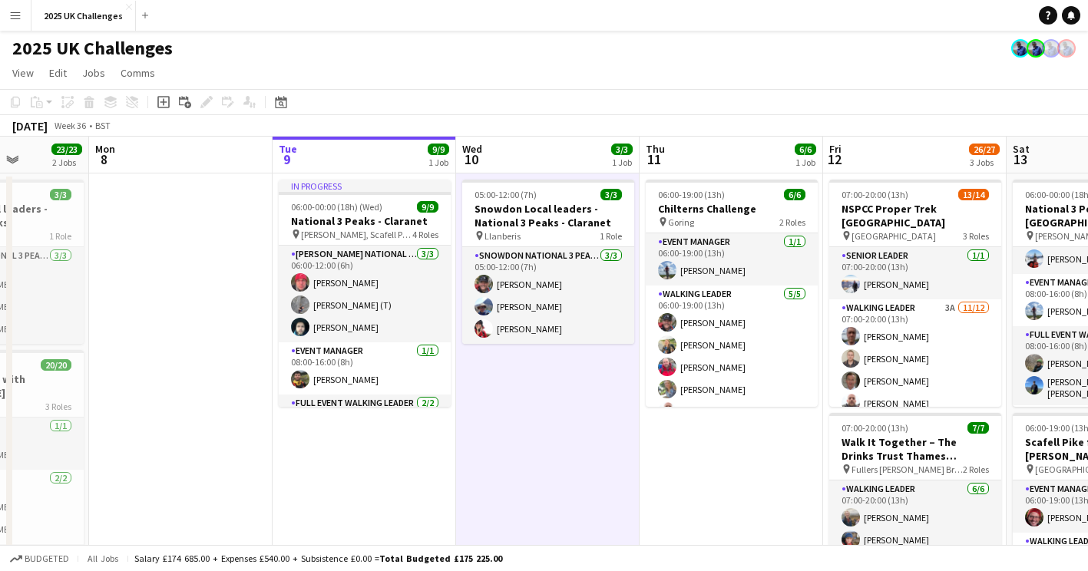
drag, startPoint x: 630, startPoint y: 435, endPoint x: 558, endPoint y: 429, distance: 71.6
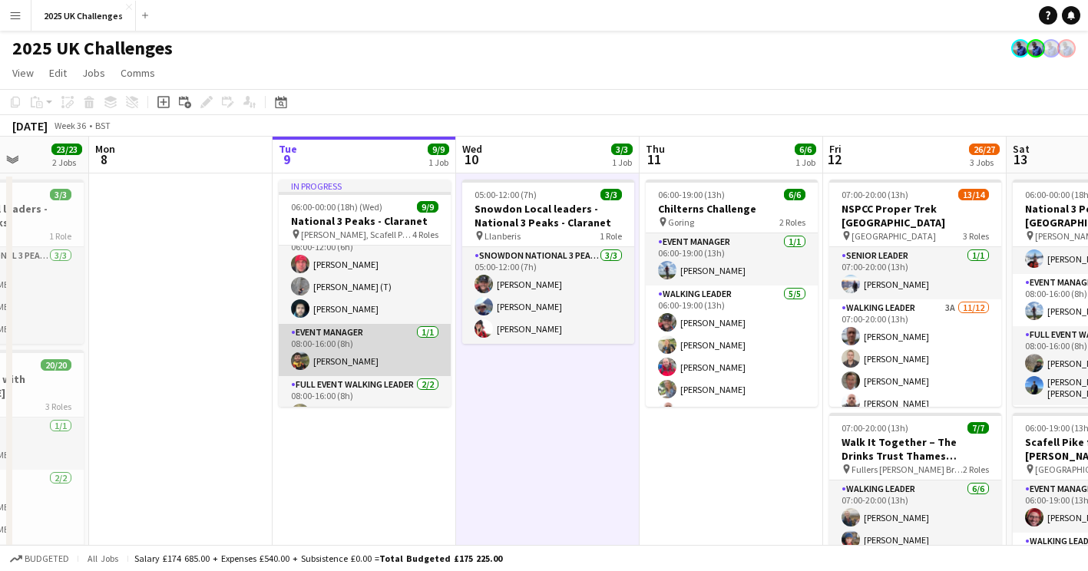
scroll to position [0, 0]
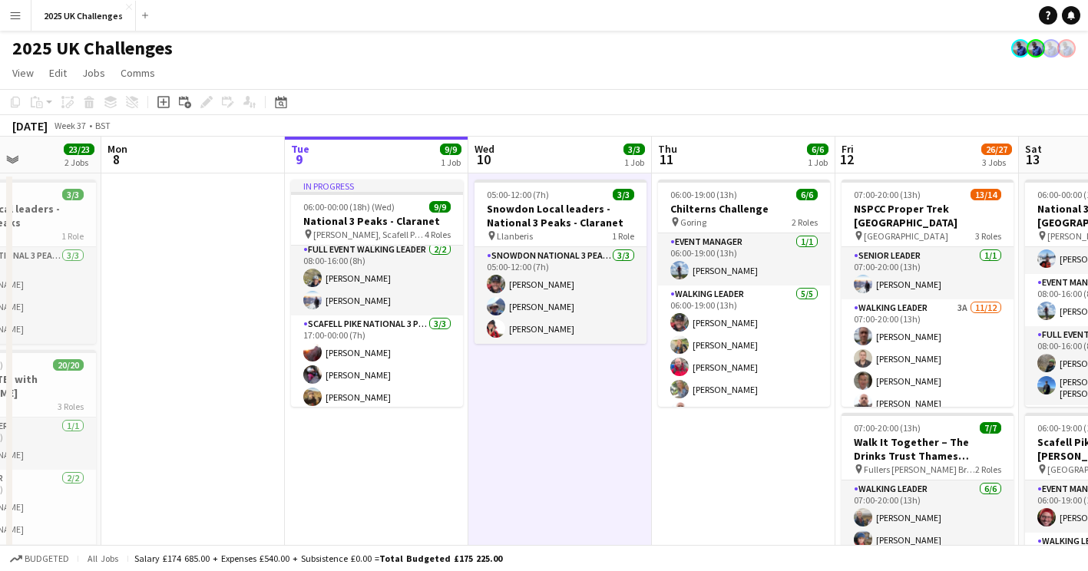
drag, startPoint x: 455, startPoint y: 444, endPoint x: 613, endPoint y: 465, distance: 159.6
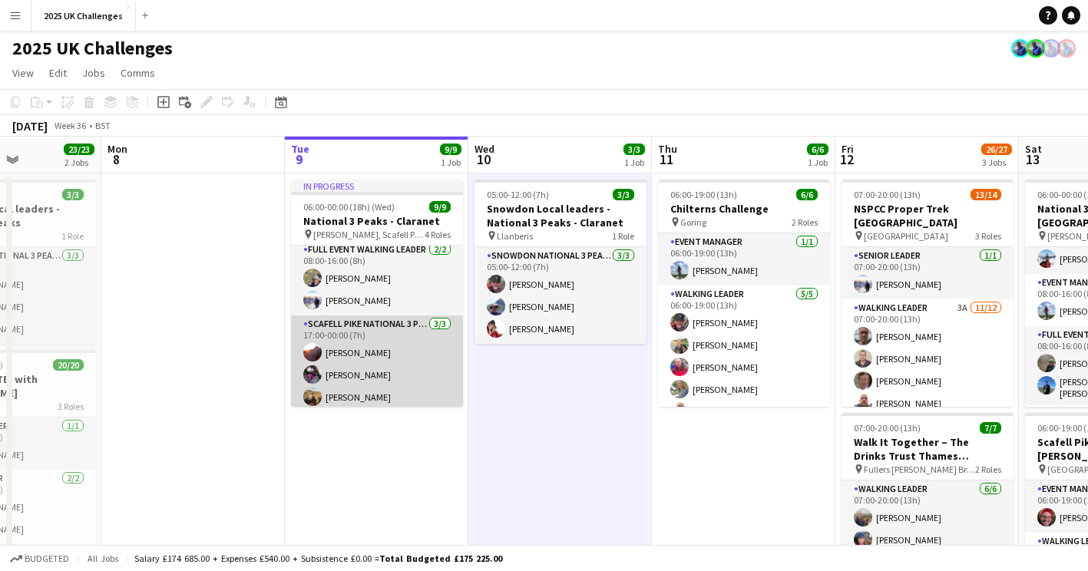
click at [387, 372] on app-card-role "Scafell Pike National 3 Peaks Walking Leader [DATE] 17:00-00:00 (7h) [PERSON_NA…" at bounding box center [377, 364] width 172 height 97
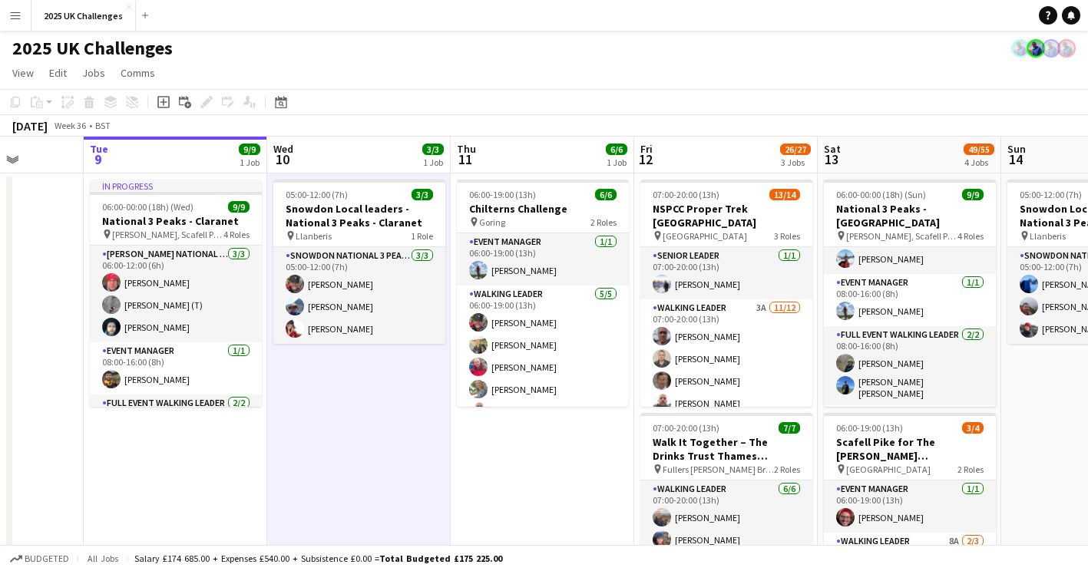
drag, startPoint x: 580, startPoint y: 400, endPoint x: 379, endPoint y: 402, distance: 201.2
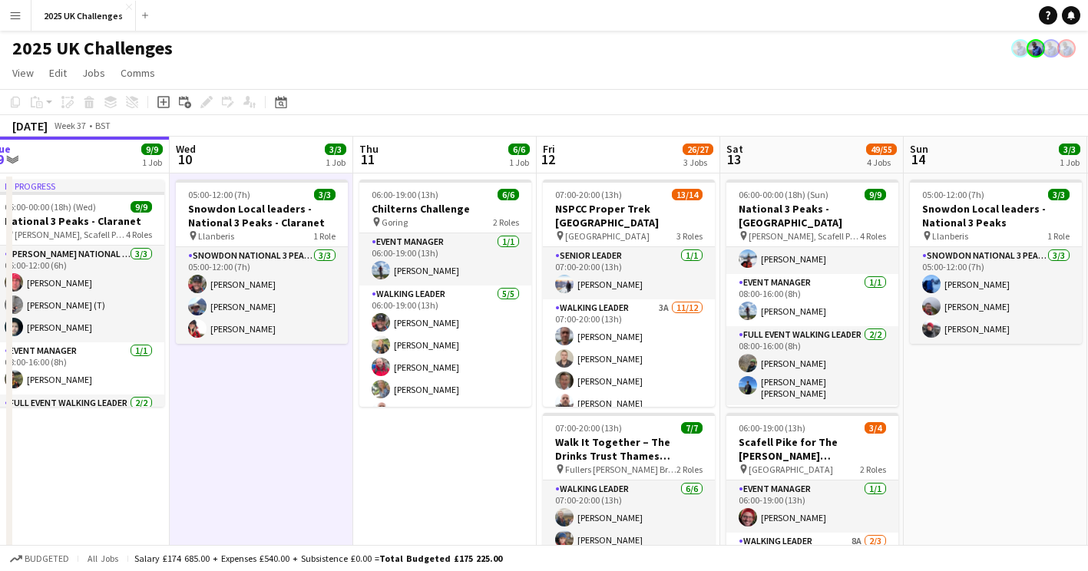
drag, startPoint x: 557, startPoint y: 454, endPoint x: 520, endPoint y: 443, distance: 39.1
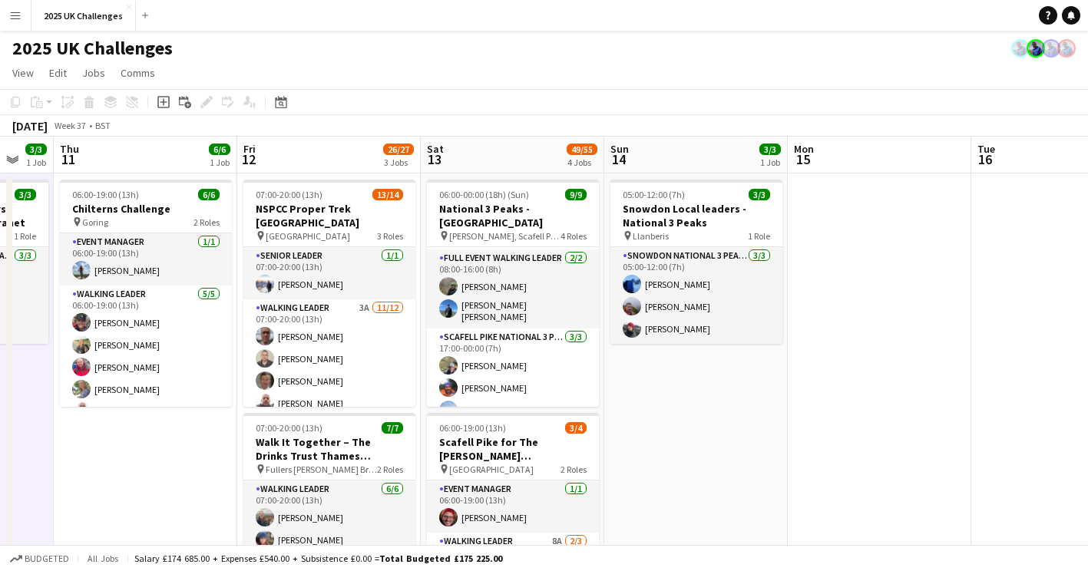
drag, startPoint x: 970, startPoint y: 430, endPoint x: 709, endPoint y: 408, distance: 261.9
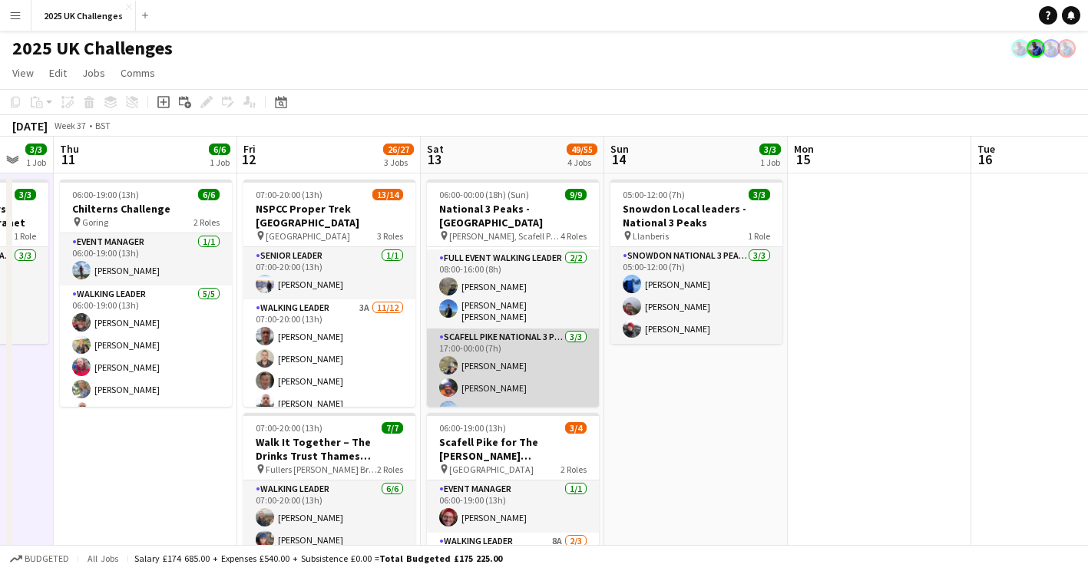
click at [511, 370] on app-card-role "Scafell Pike National 3 Peaks Walking Leader [DATE] 17:00-00:00 (7h) [PERSON_NA…" at bounding box center [513, 377] width 172 height 97
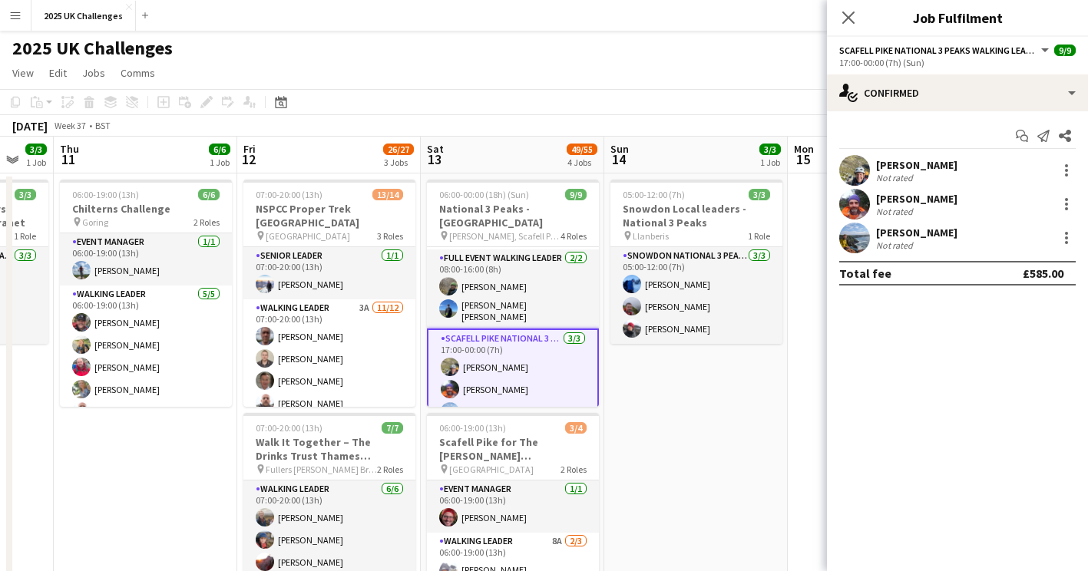
click at [851, 206] on app-user-avatar at bounding box center [854, 204] width 31 height 31
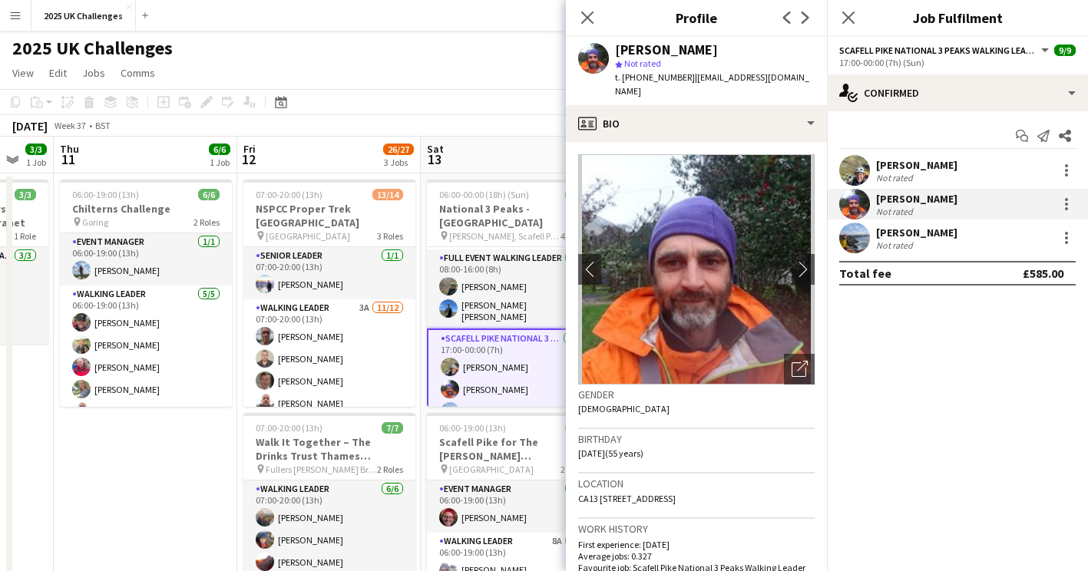
click at [437, 59] on div "2025 UK Challenges" at bounding box center [544, 45] width 1088 height 29
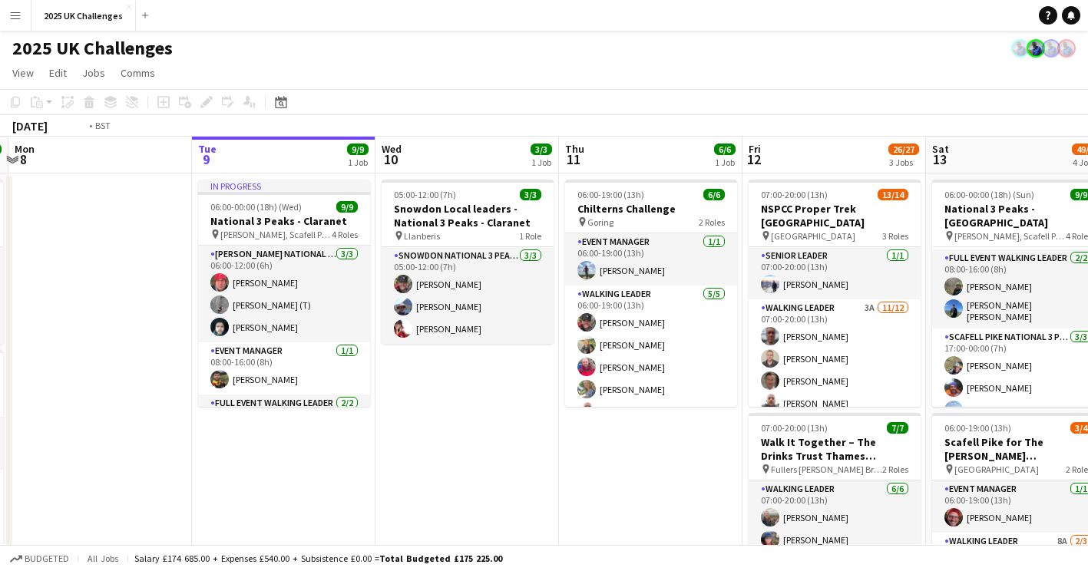
scroll to position [0, 475]
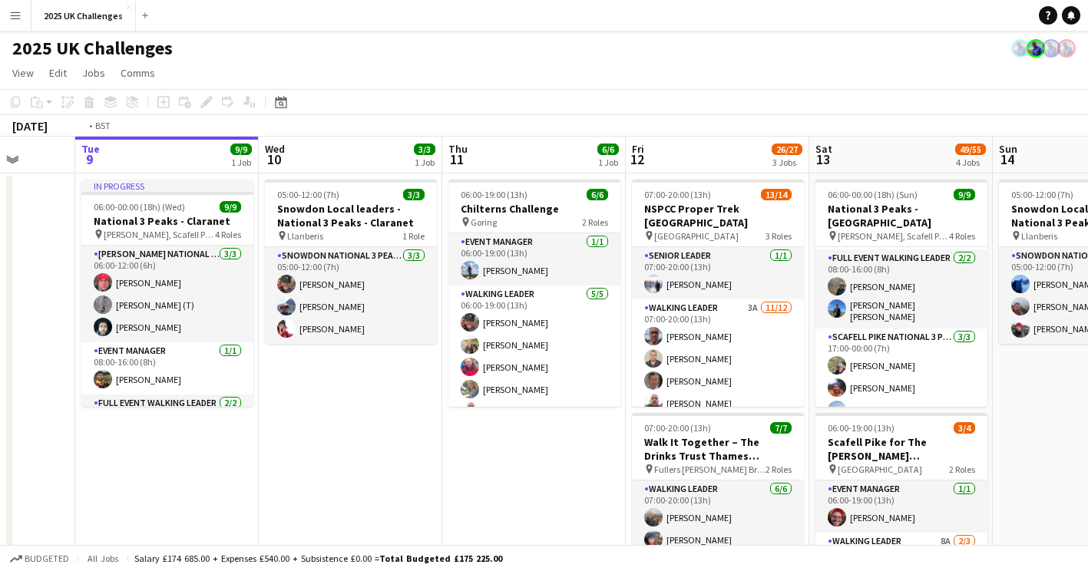
drag, startPoint x: 342, startPoint y: 381, endPoint x: 706, endPoint y: 383, distance: 363.2
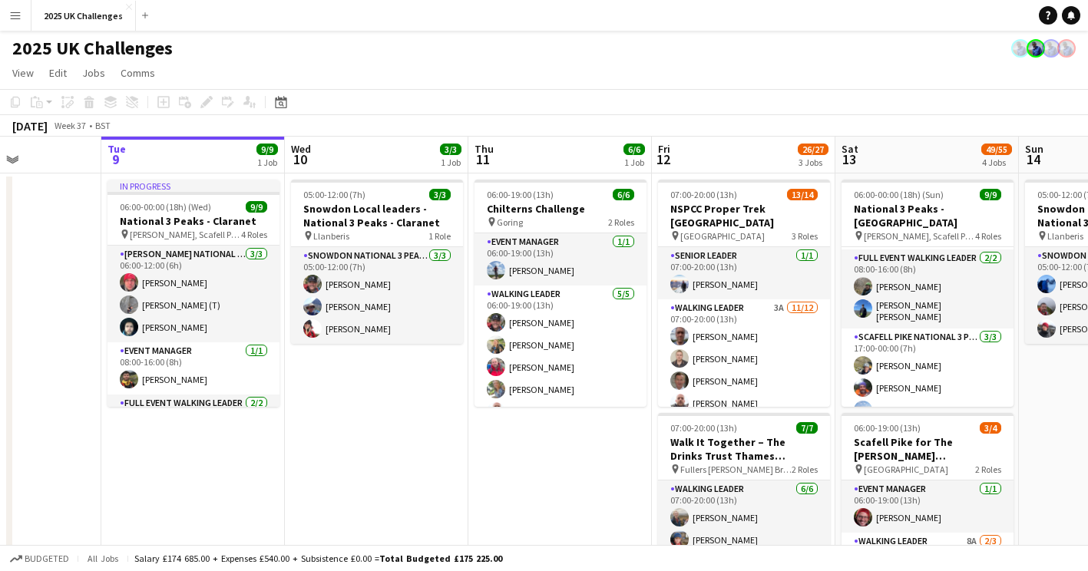
scroll to position [0, 469]
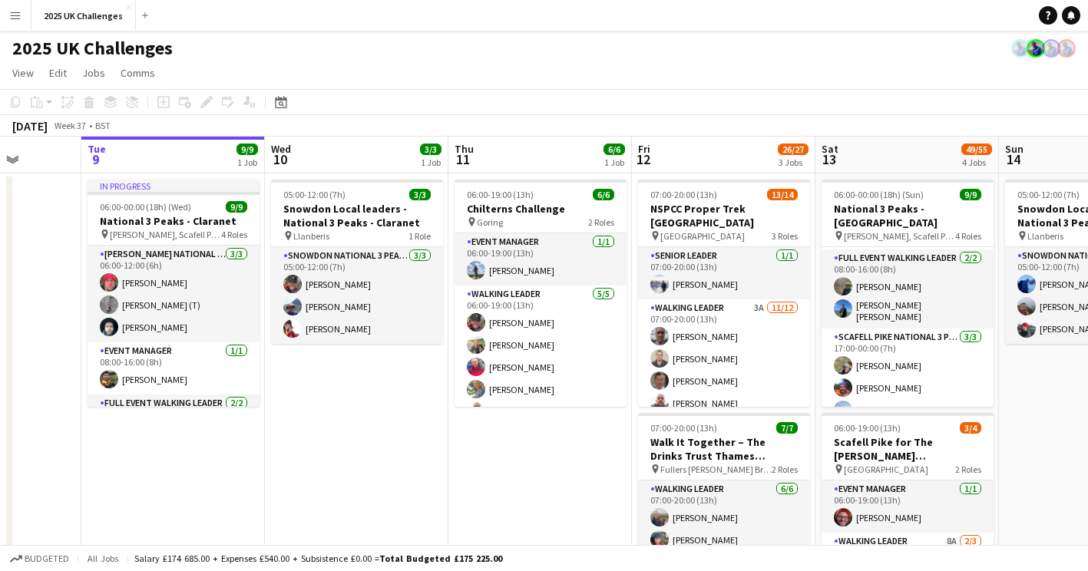
drag, startPoint x: 646, startPoint y: 452, endPoint x: 484, endPoint y: 455, distance: 162.0
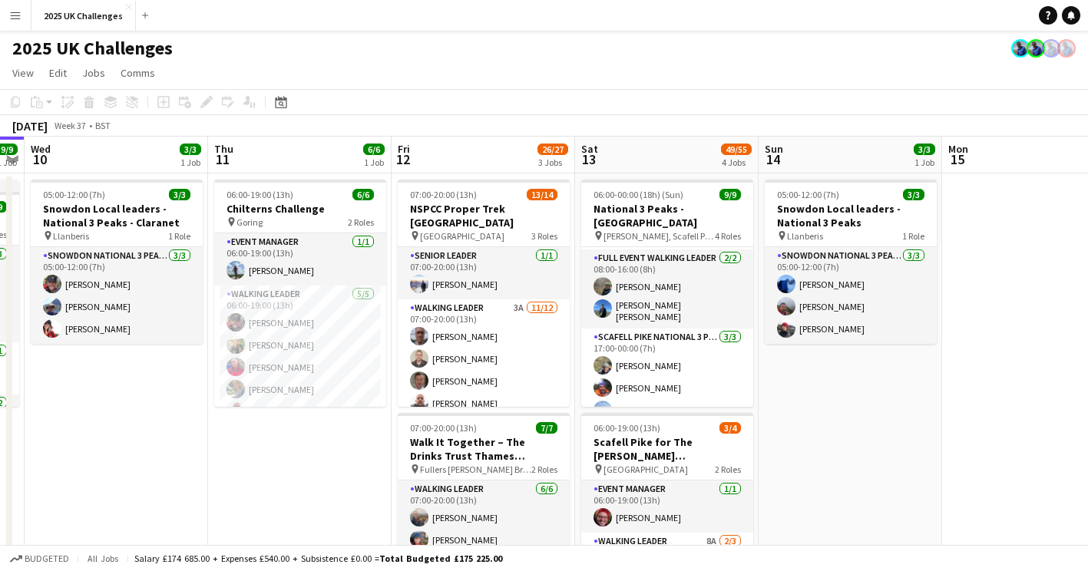
scroll to position [0, 525]
drag, startPoint x: 533, startPoint y: 461, endPoint x: 293, endPoint y: 437, distance: 240.7
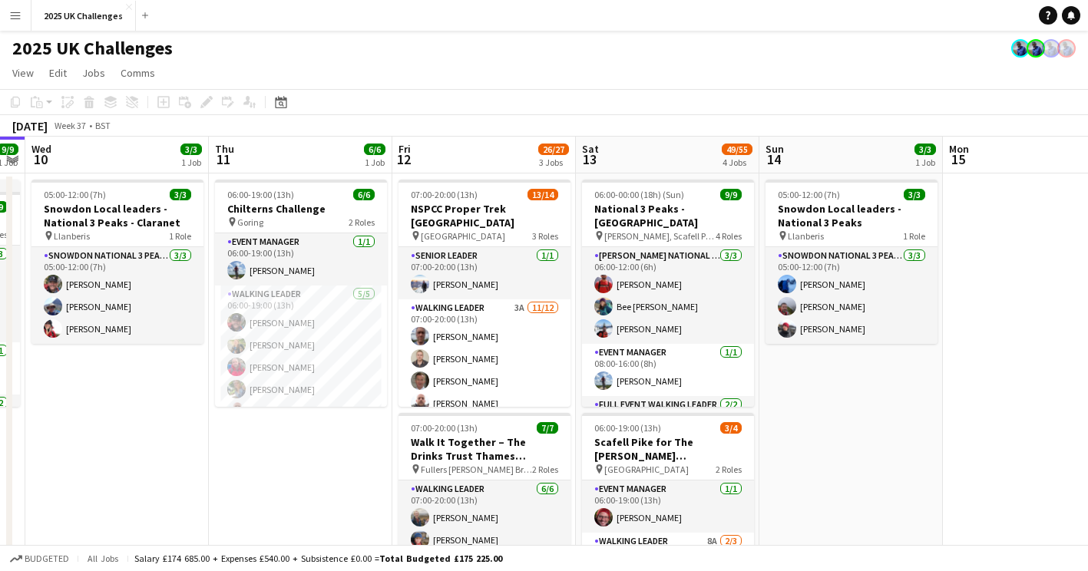
scroll to position [147, 0]
